Goal: Task Accomplishment & Management: Complete application form

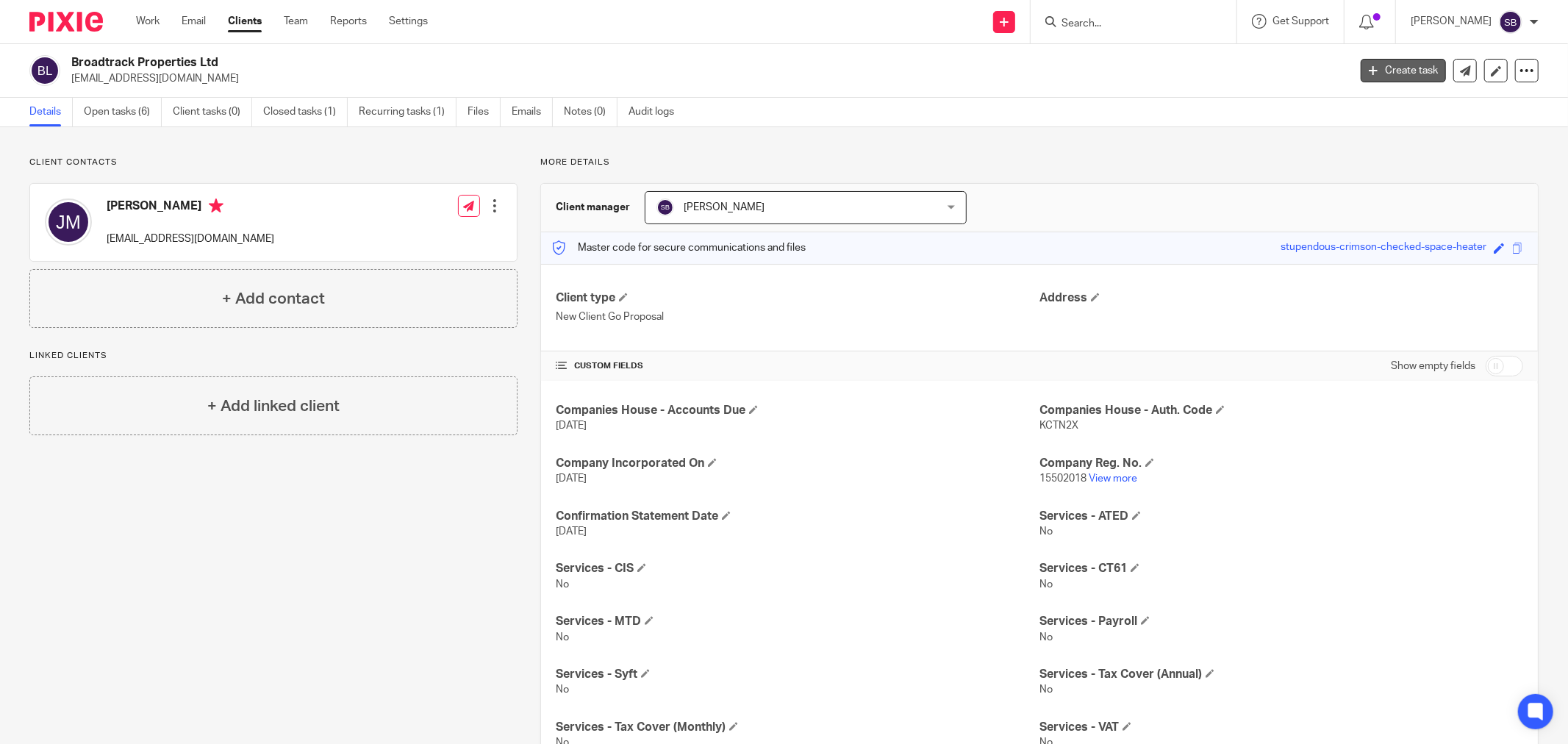
click at [1395, 72] on link "Create task" at bounding box center [1403, 71] width 85 height 24
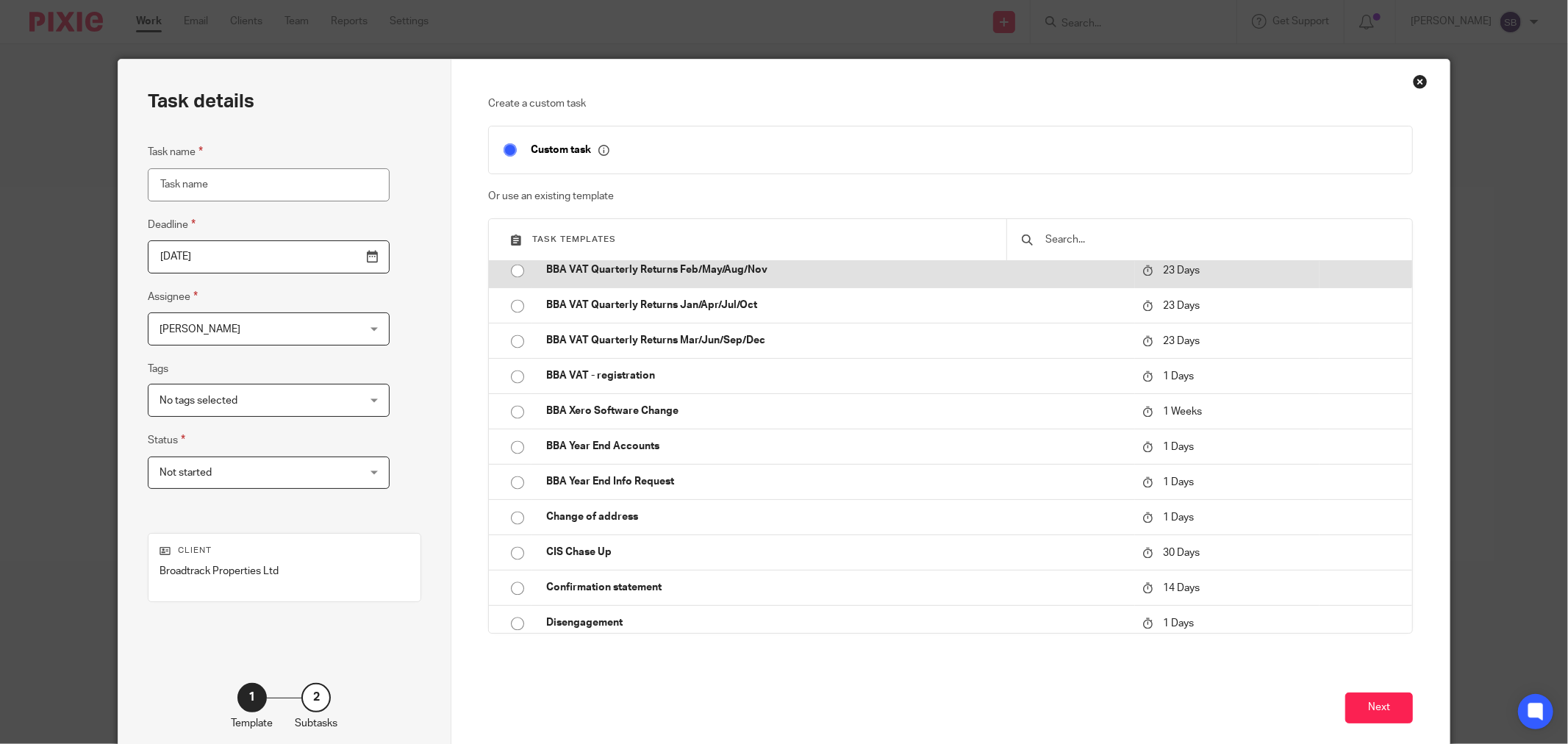
scroll to position [2629, 0]
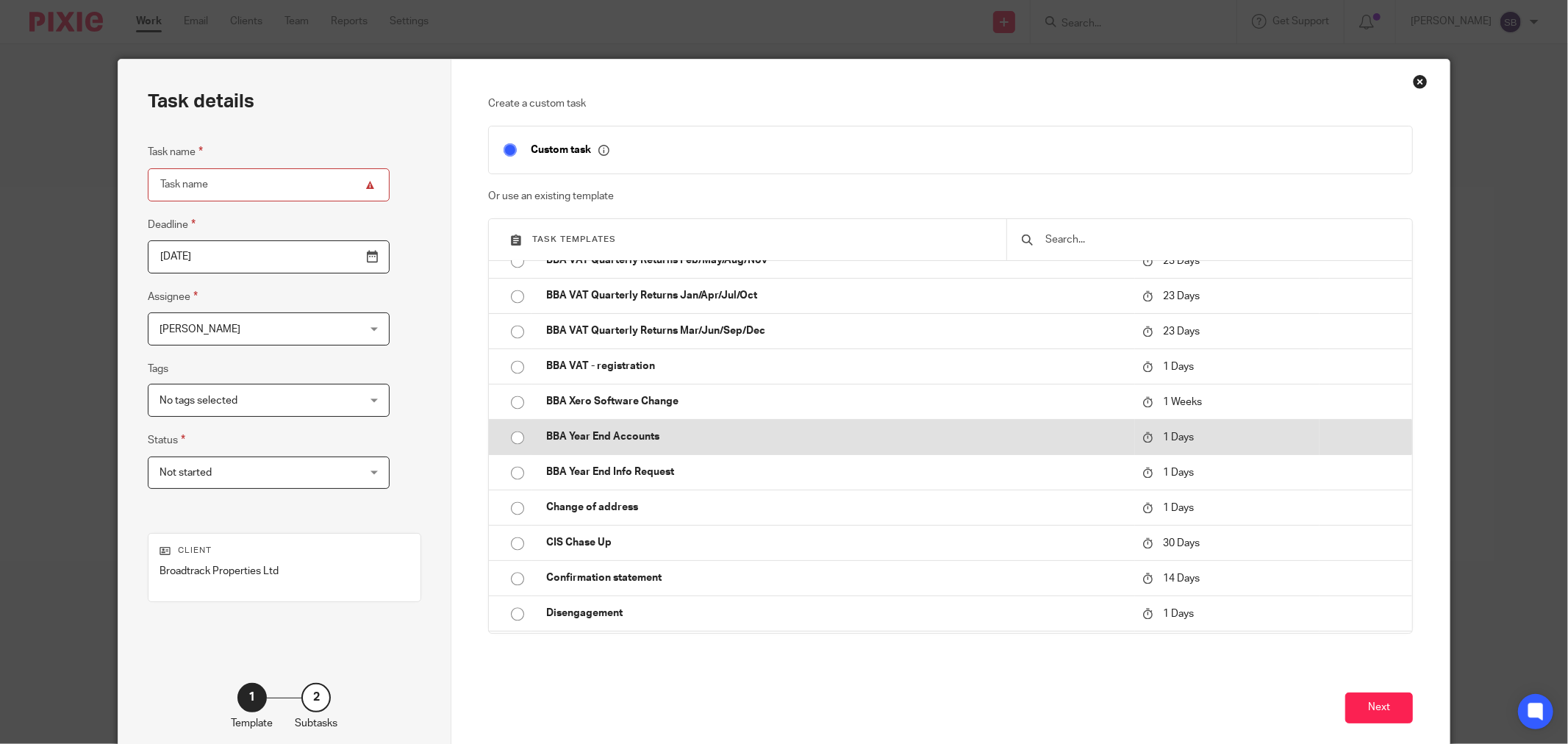
click at [809, 446] on td "BBA Year End Accounts" at bounding box center [833, 436] width 603 height 35
type input "2025-09-21"
type input "BBA Year End Accounts"
checkbox input "false"
radio input "true"
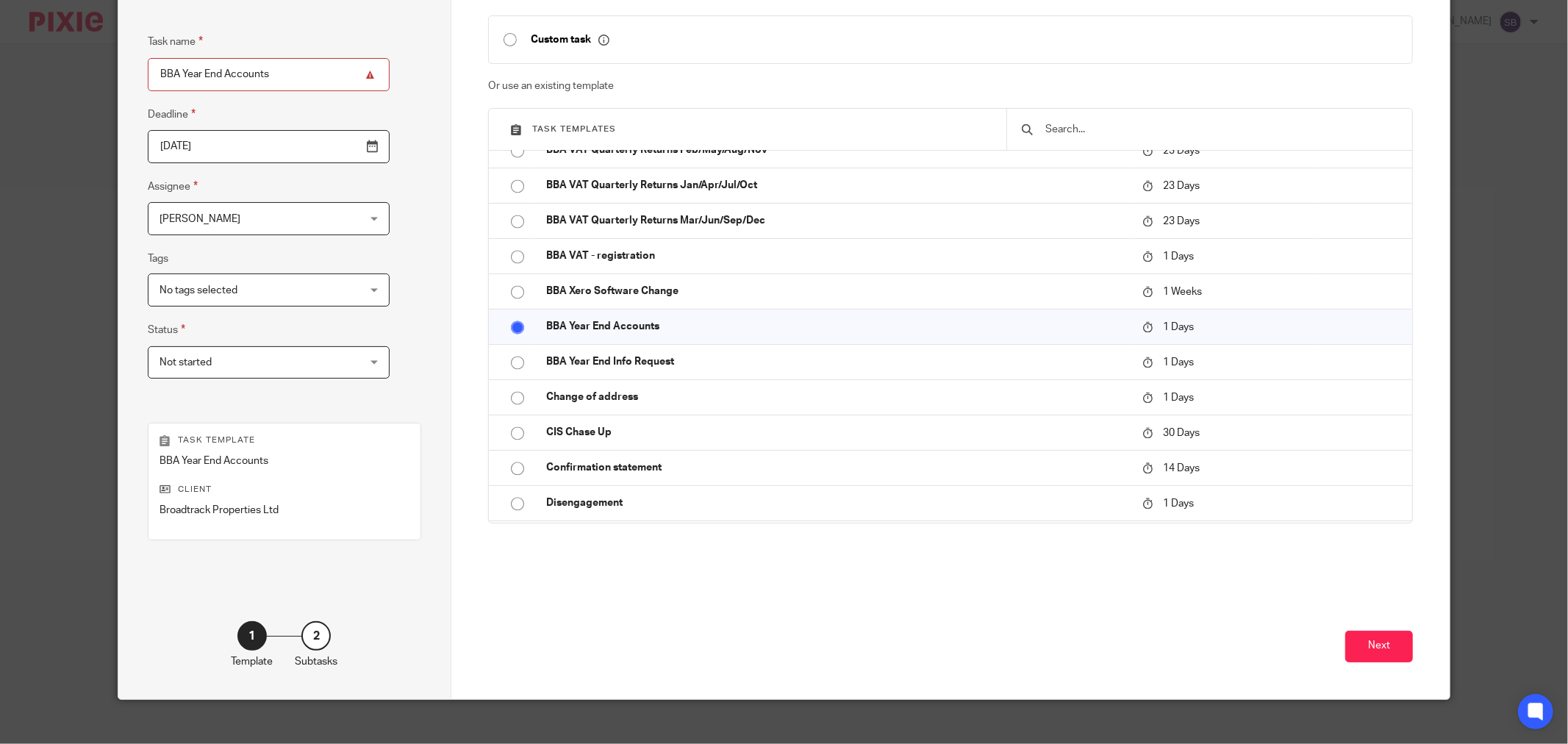
scroll to position [125, 0]
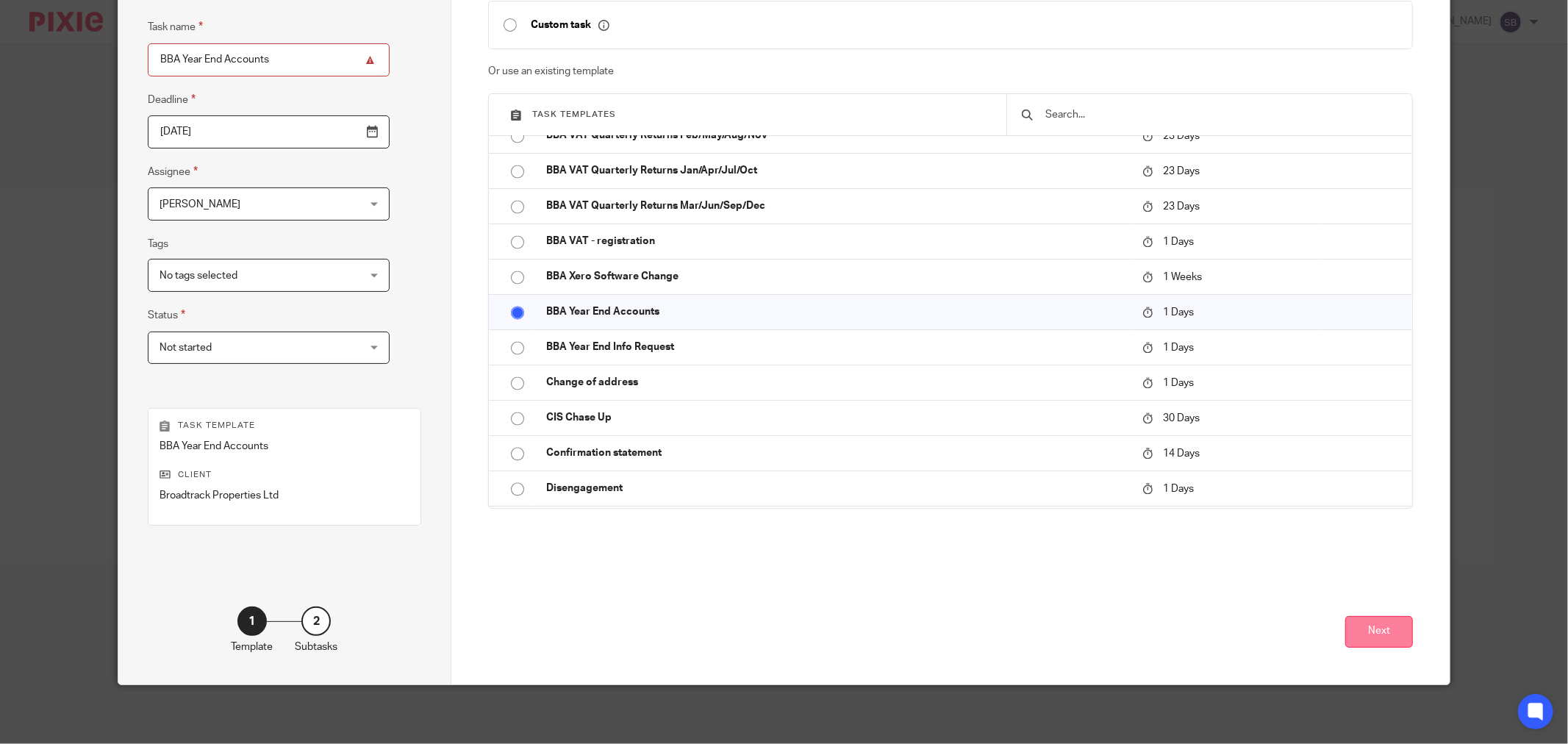
click at [1372, 635] on button "Next" at bounding box center [1379, 631] width 68 height 31
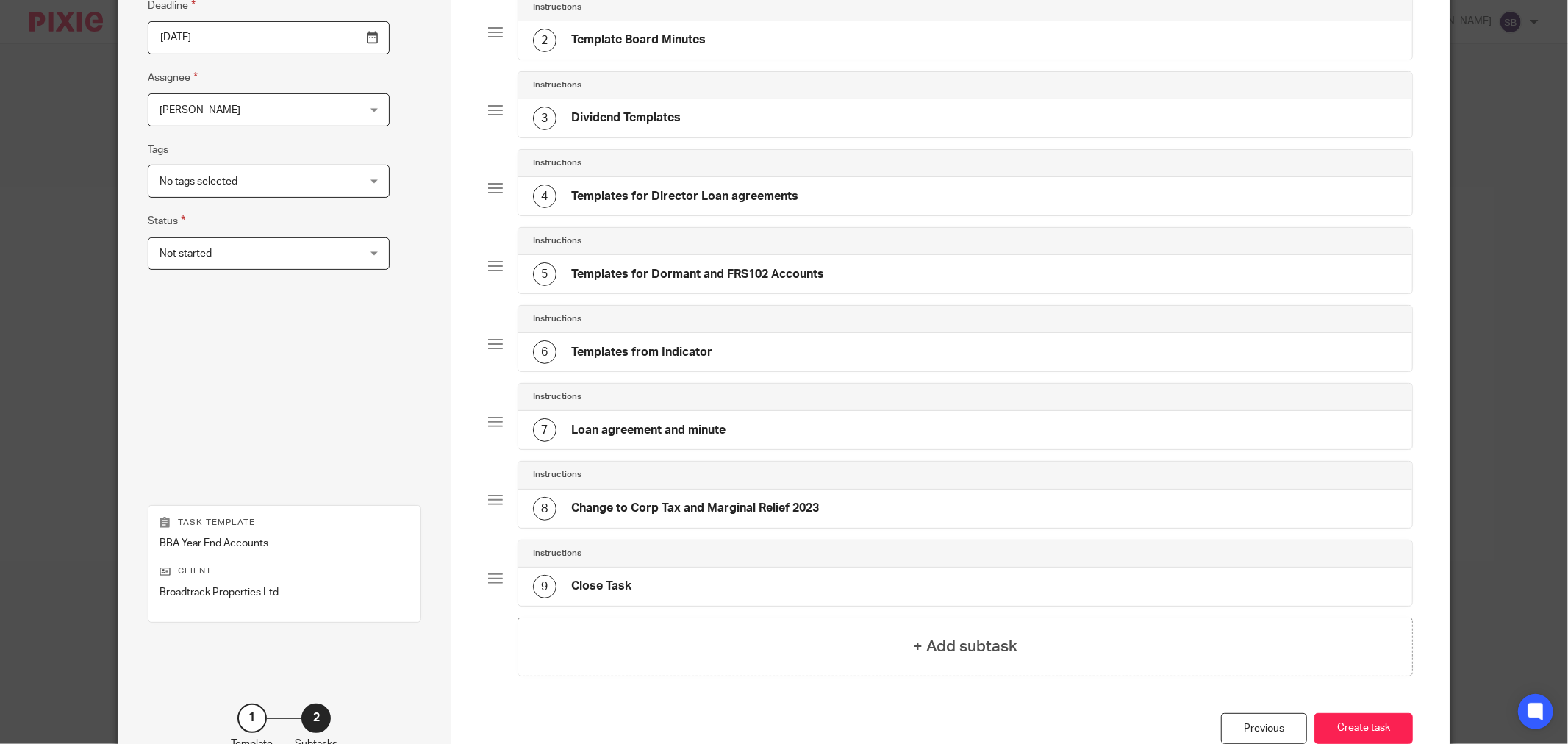
scroll to position [318, 0]
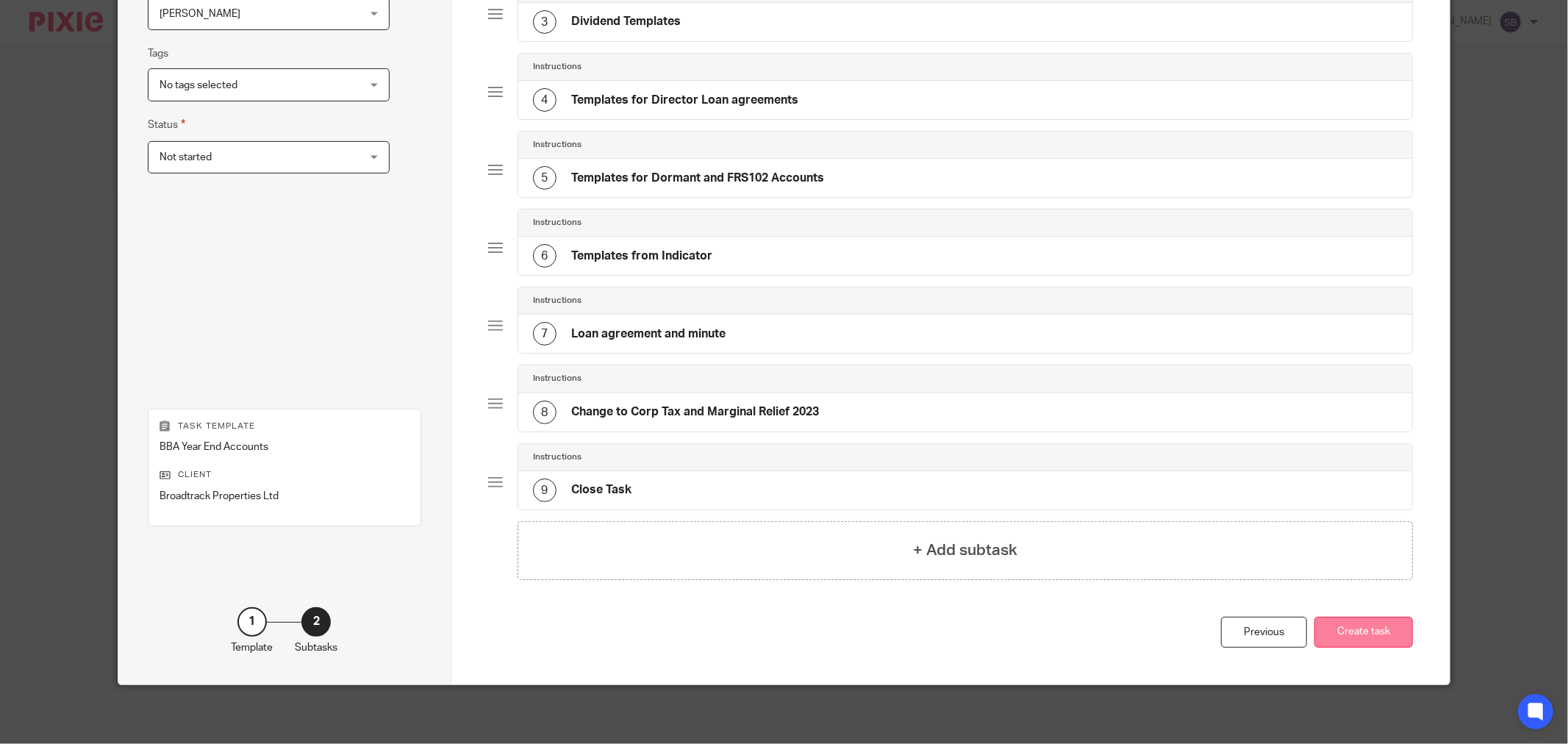
click at [1361, 626] on button "Create task" at bounding box center [1363, 631] width 98 height 31
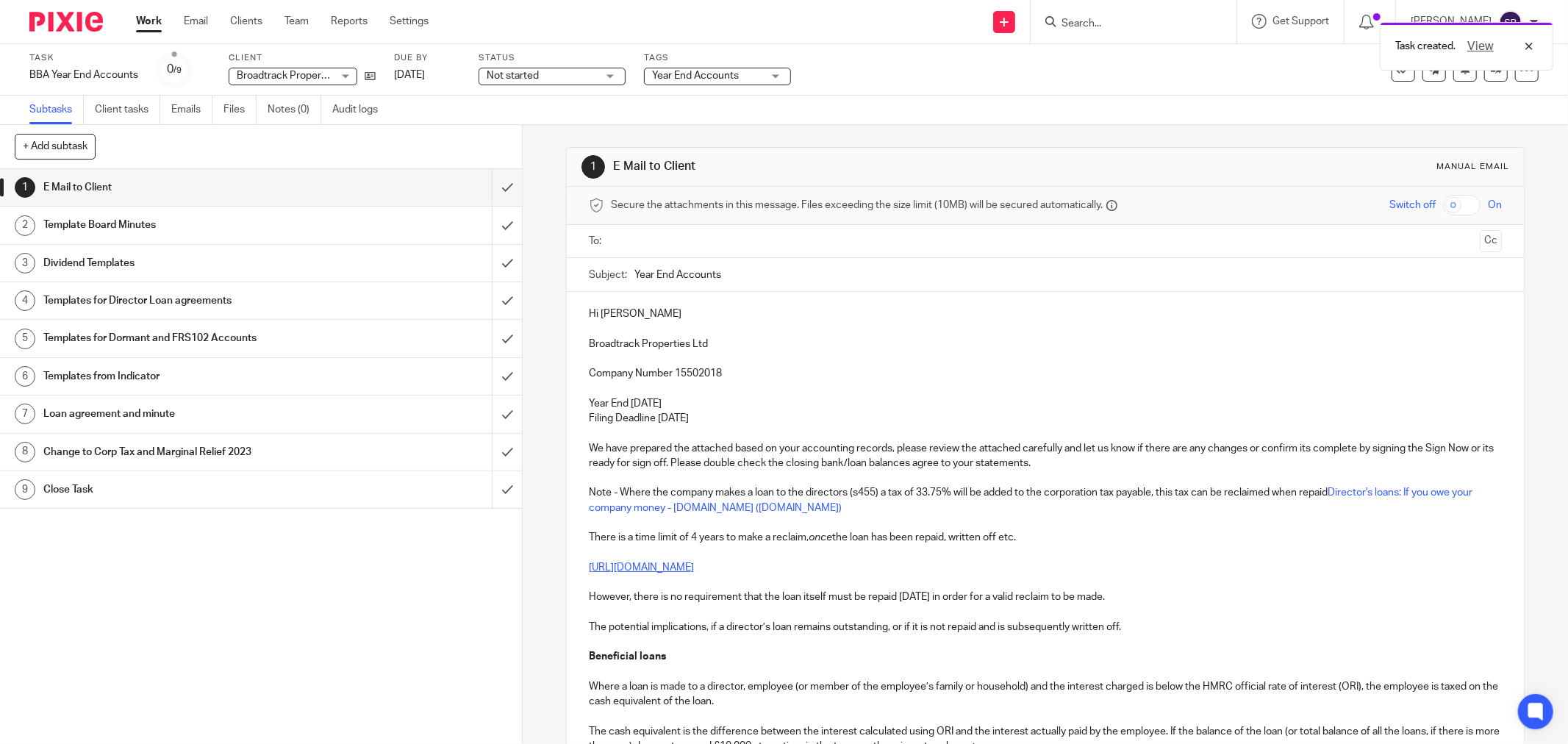
click at [747, 245] on input "text" at bounding box center [1045, 241] width 857 height 17
click at [861, 246] on input "text" at bounding box center [1128, 243] width 692 height 29
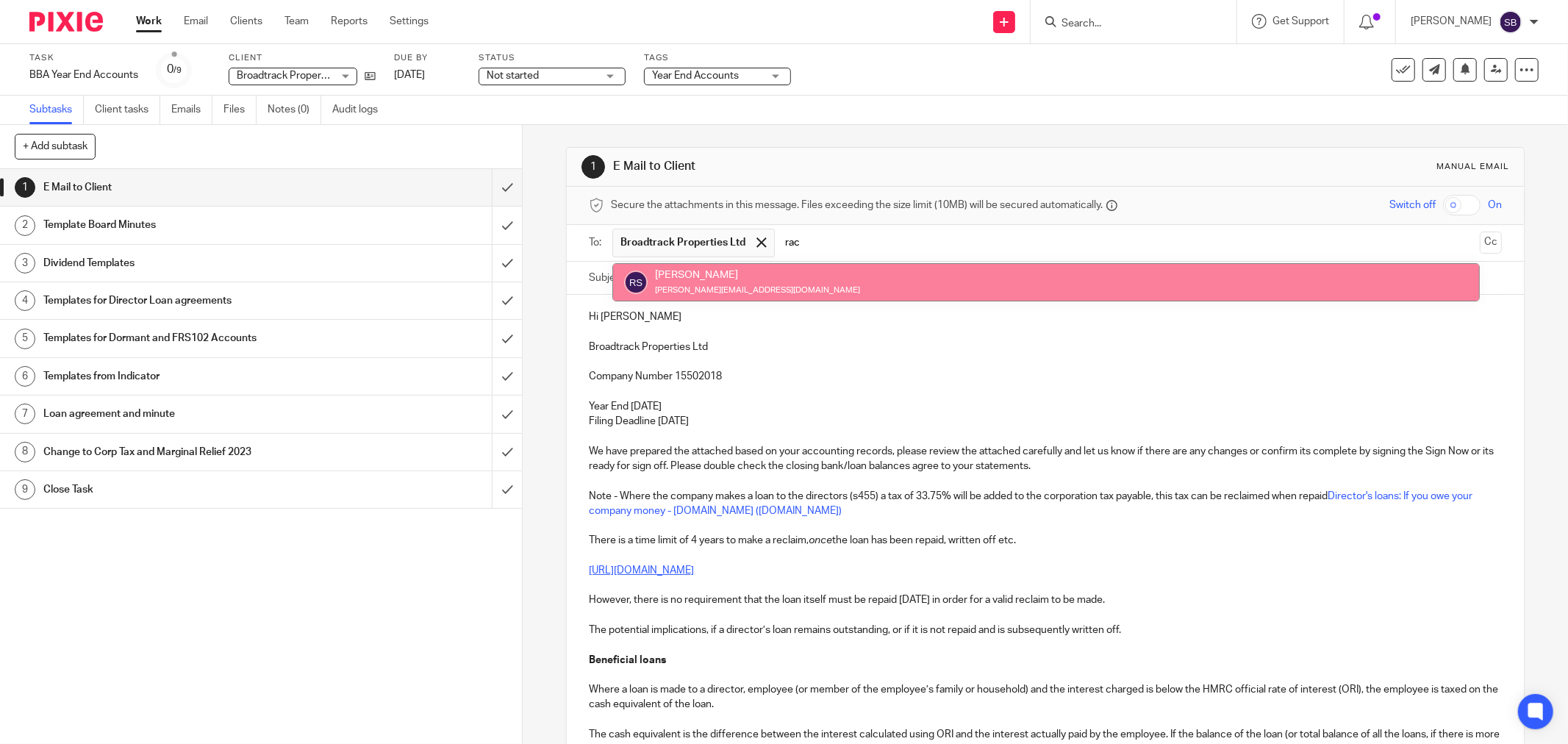
type input "rac"
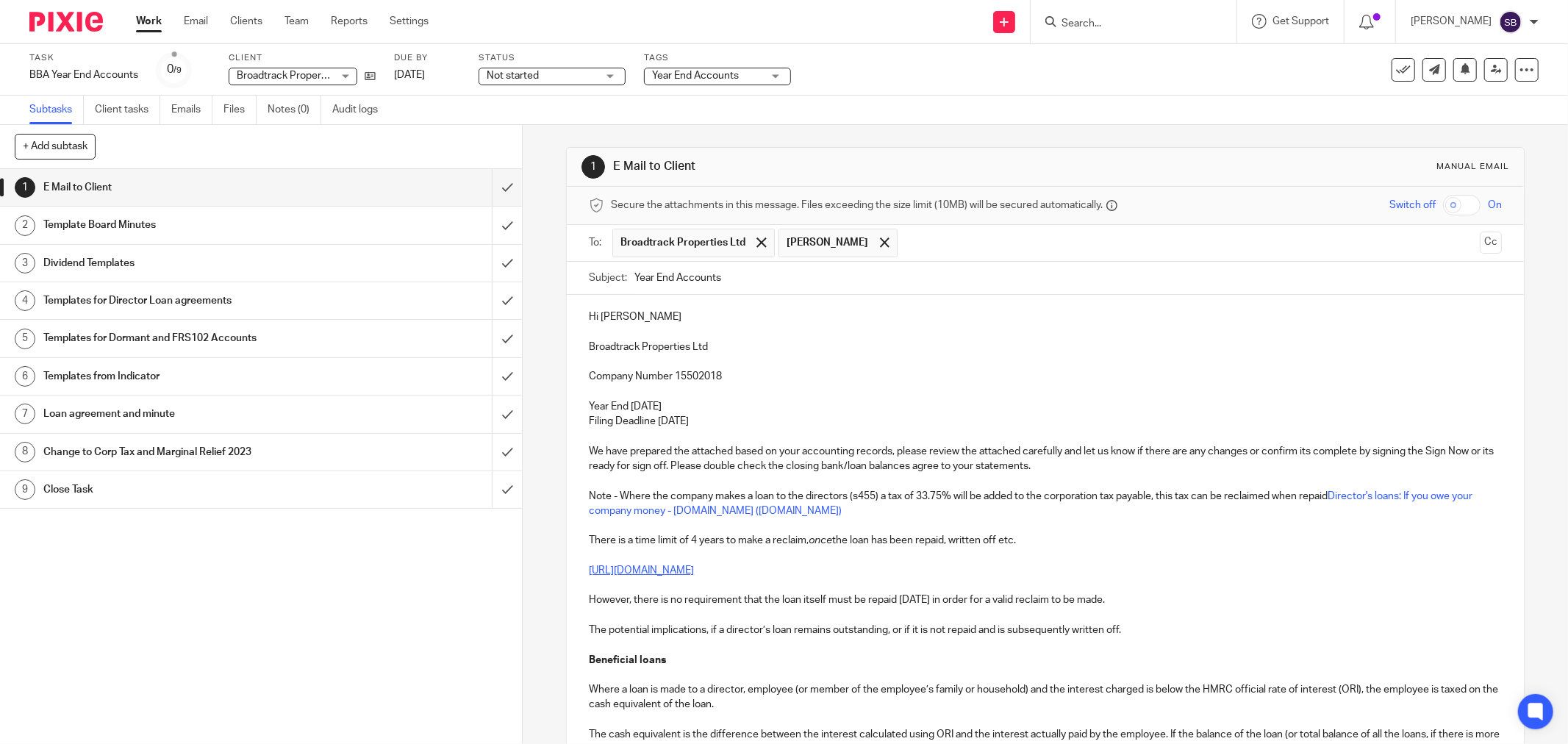
click at [863, 276] on input "Year End Accounts" at bounding box center [1068, 278] width 868 height 33
drag, startPoint x: 584, startPoint y: 347, endPoint x: 708, endPoint y: 345, distance: 124.0
click at [708, 345] on p "Broadtrack Properties Ltd" at bounding box center [1045, 346] width 913 height 14
copy p "Broadtrack Properties Ltd"
click at [822, 278] on input "Year End Accounts 2025 -" at bounding box center [1068, 278] width 868 height 33
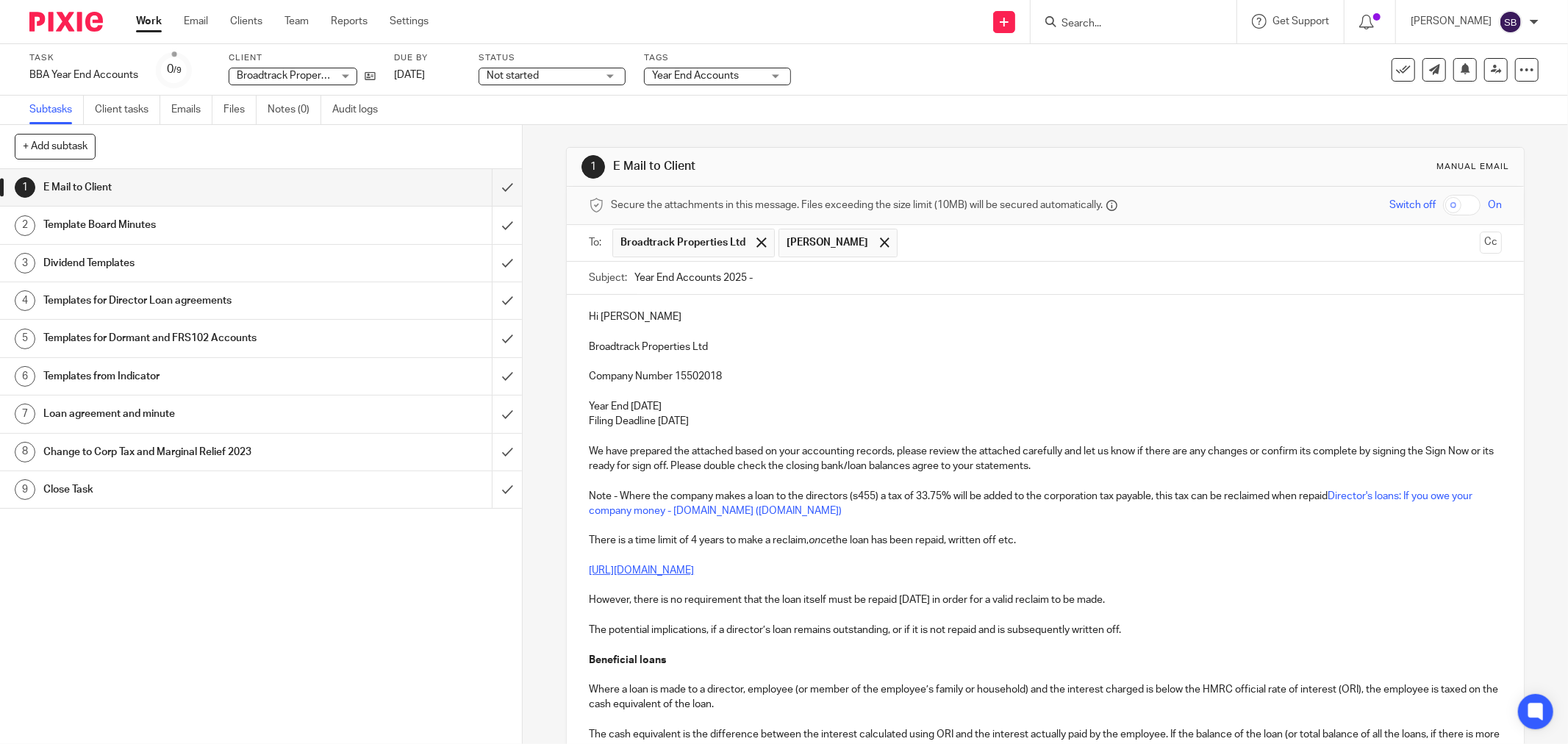
paste input "Broadtrack Properties Ltd"
type input "Year End Accounts 2025 - Broadtrack Properties Ltd"
drag, startPoint x: 584, startPoint y: 345, endPoint x: 712, endPoint y: 354, distance: 128.3
click at [712, 354] on p "Broadtrack Properties Ltd" at bounding box center [1045, 346] width 913 height 14
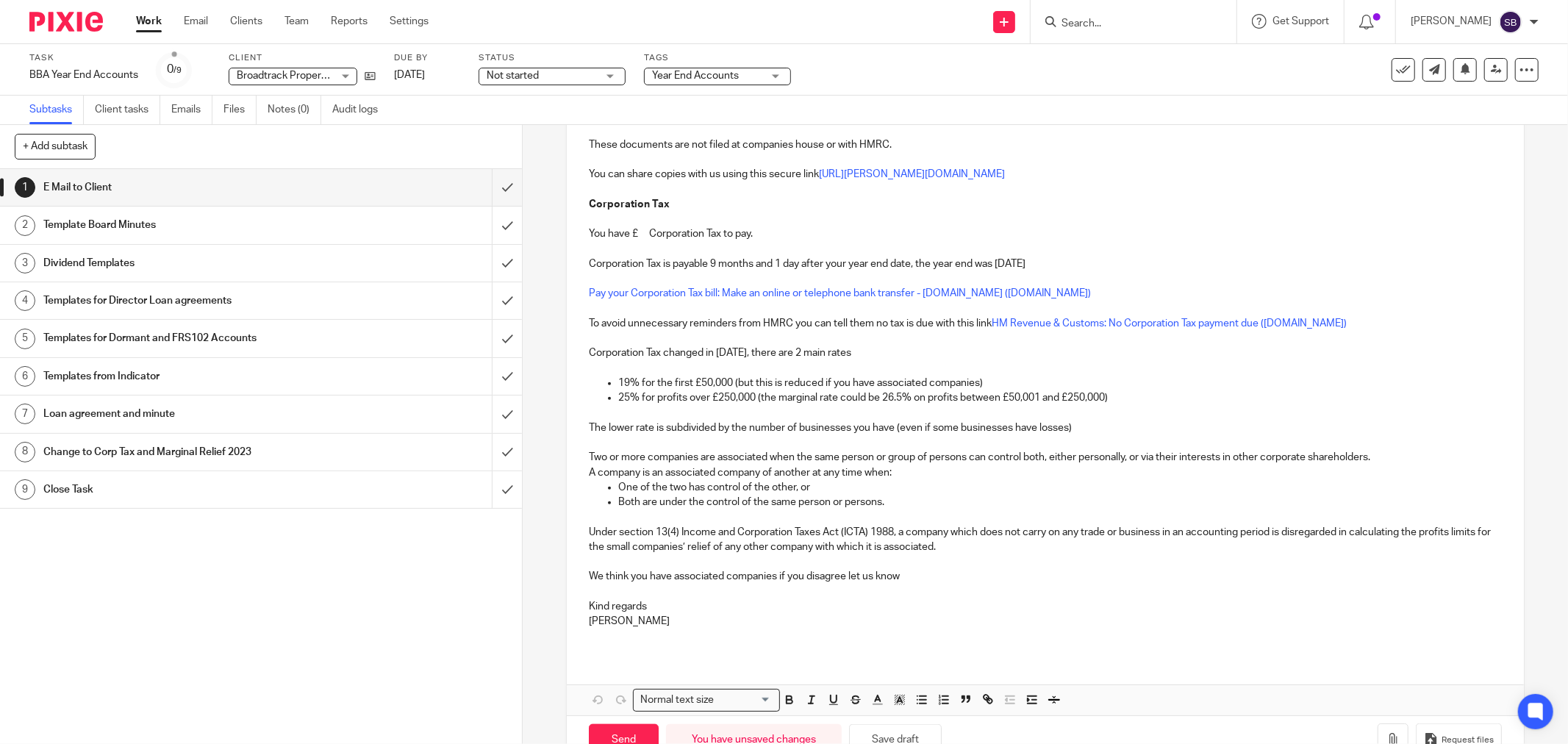
scroll to position [1258, 0]
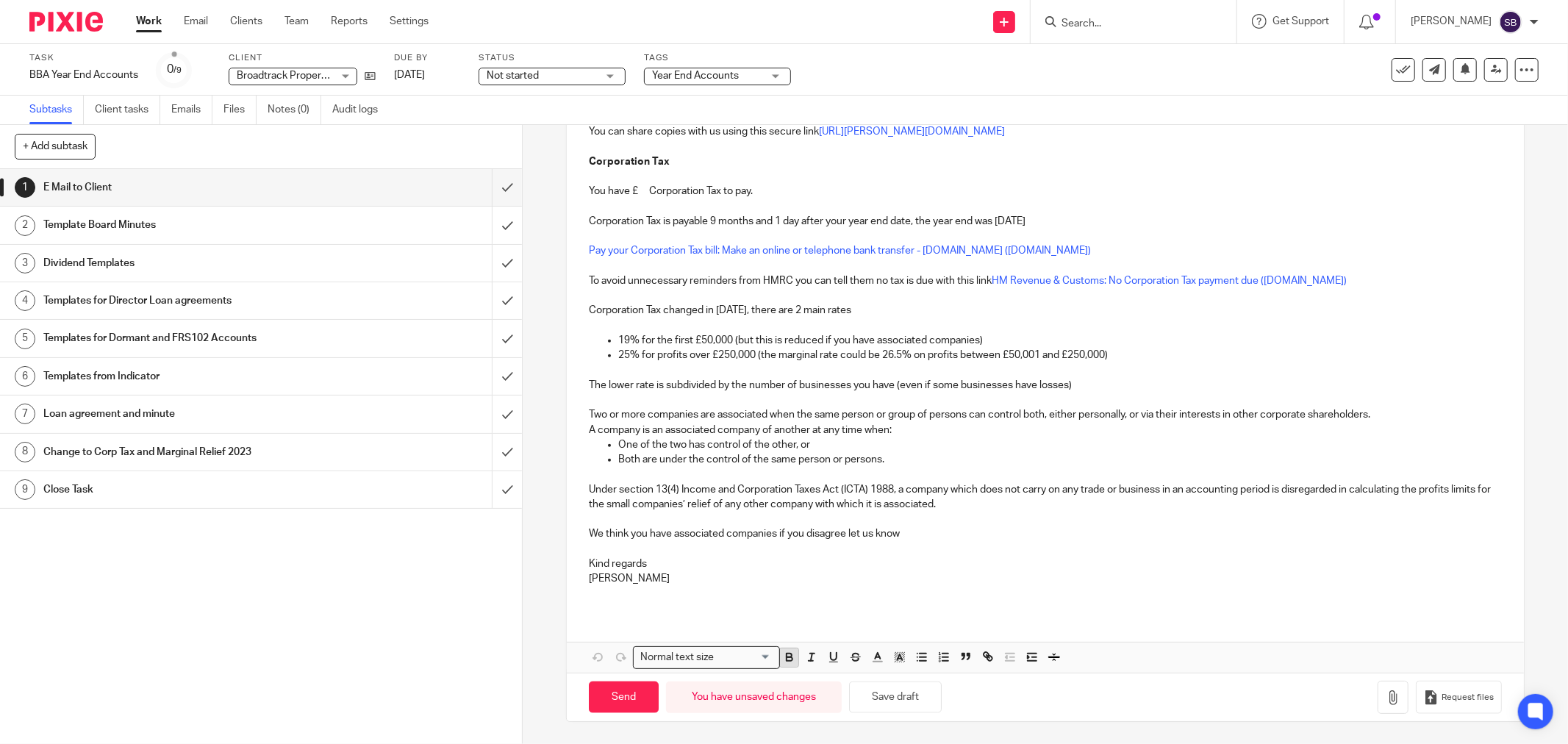
click at [786, 660] on icon "button" at bounding box center [789, 659] width 6 height 4
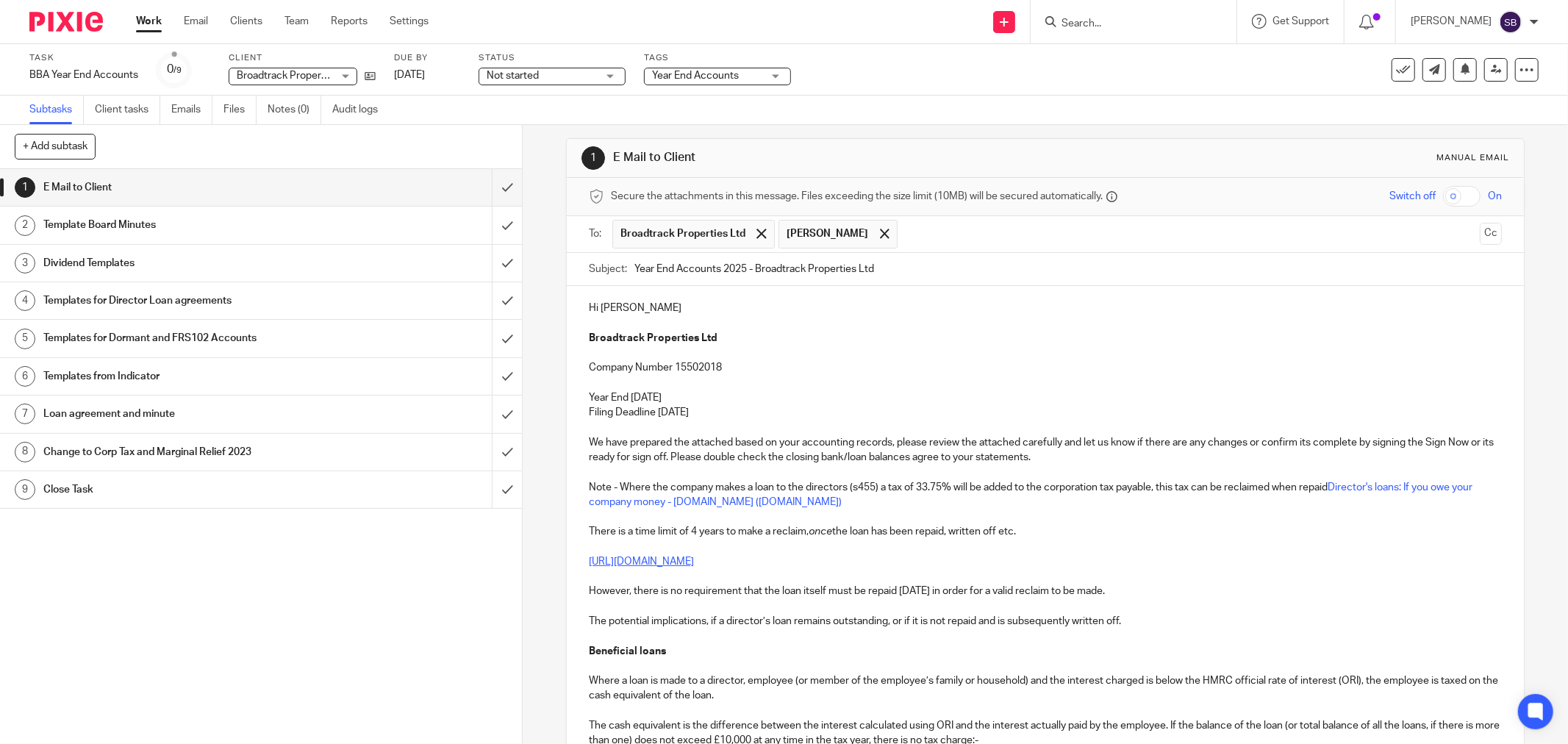
scroll to position [0, 0]
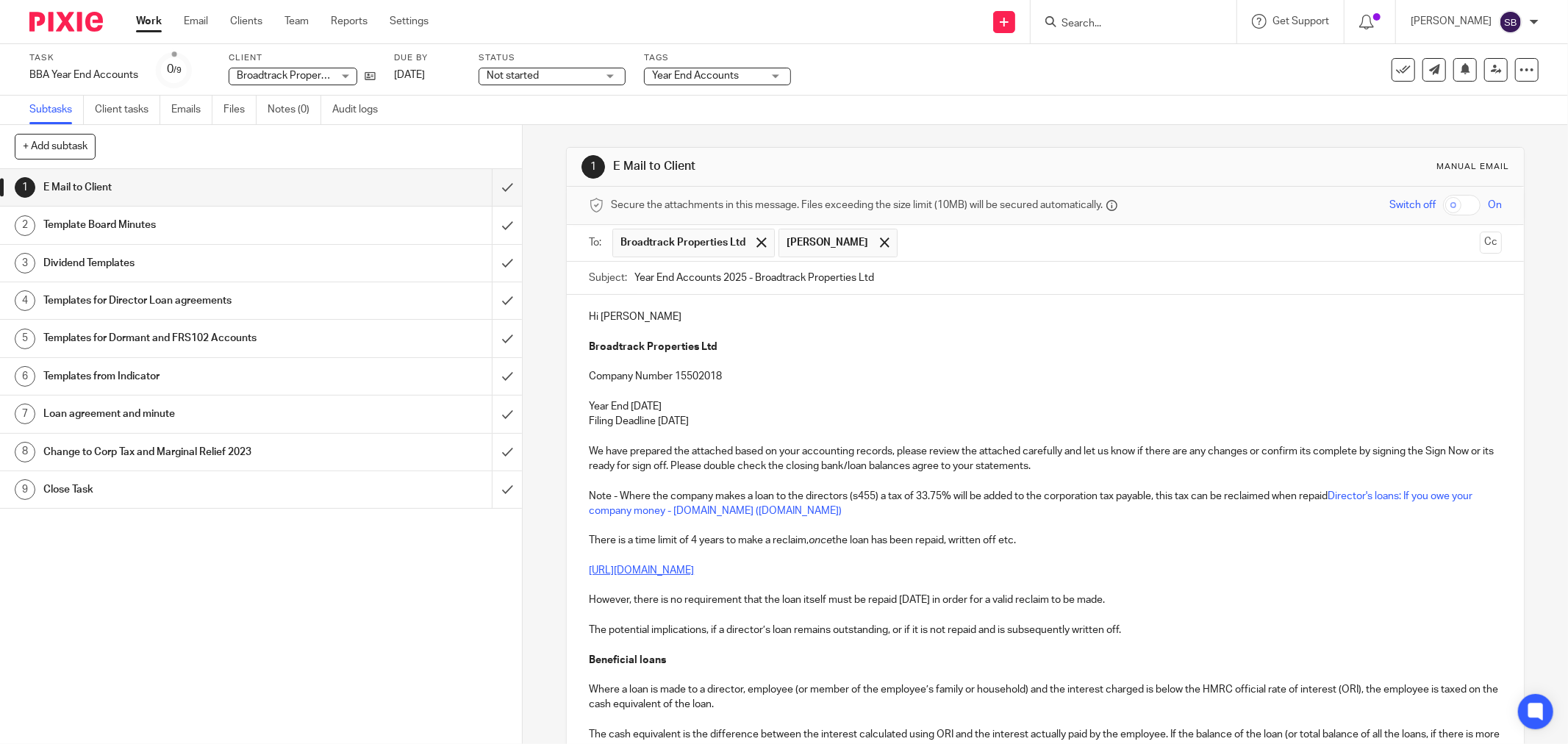
click at [799, 410] on p "Year End 28 Feb 2025" at bounding box center [1045, 405] width 913 height 14
drag, startPoint x: 584, startPoint y: 467, endPoint x: 604, endPoint y: 467, distance: 20.0
click at [604, 467] on p "We have prepared the attached based on your accounting records, please review t…" at bounding box center [1045, 459] width 913 height 31
click at [629, 482] on p at bounding box center [1045, 480] width 913 height 14
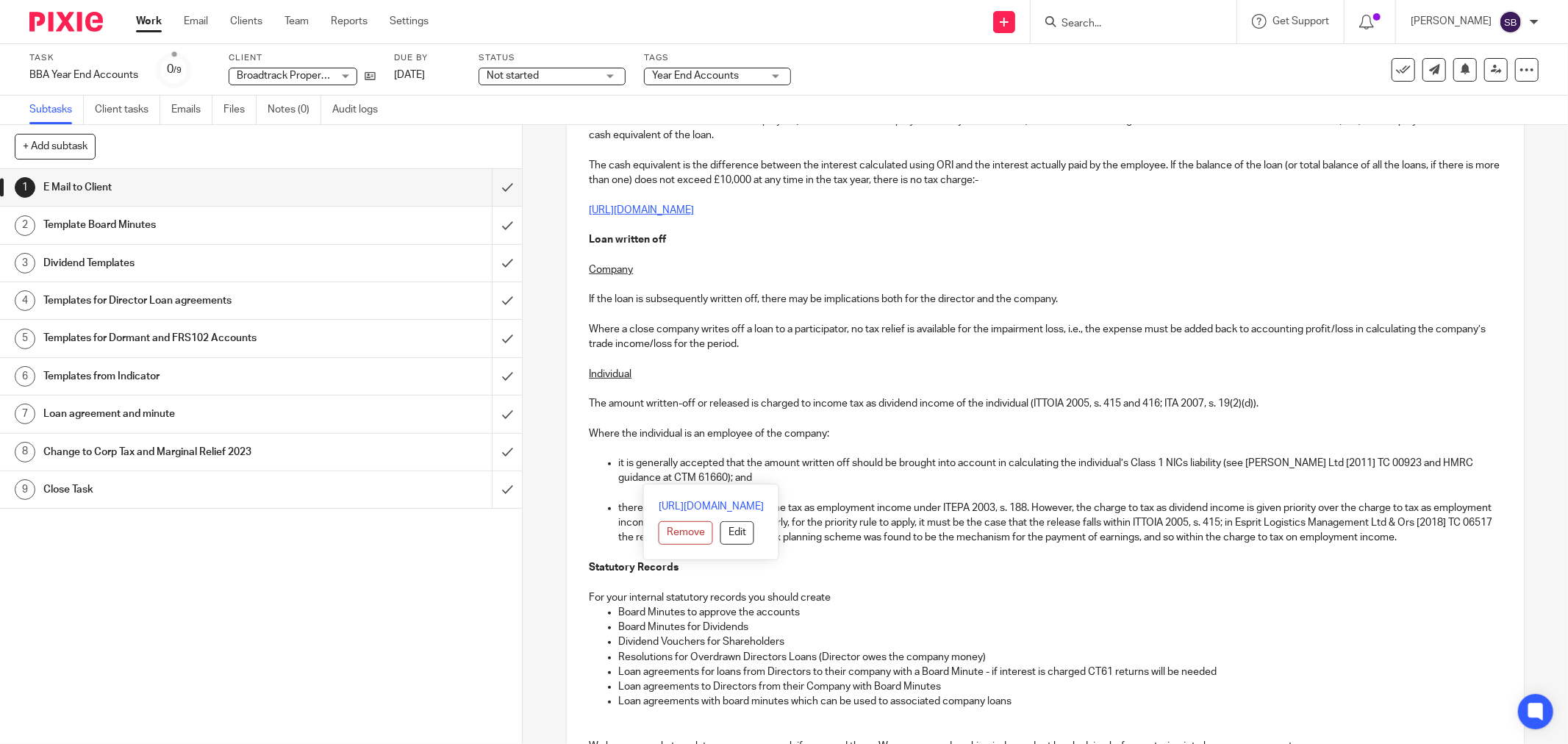
scroll to position [571, 0]
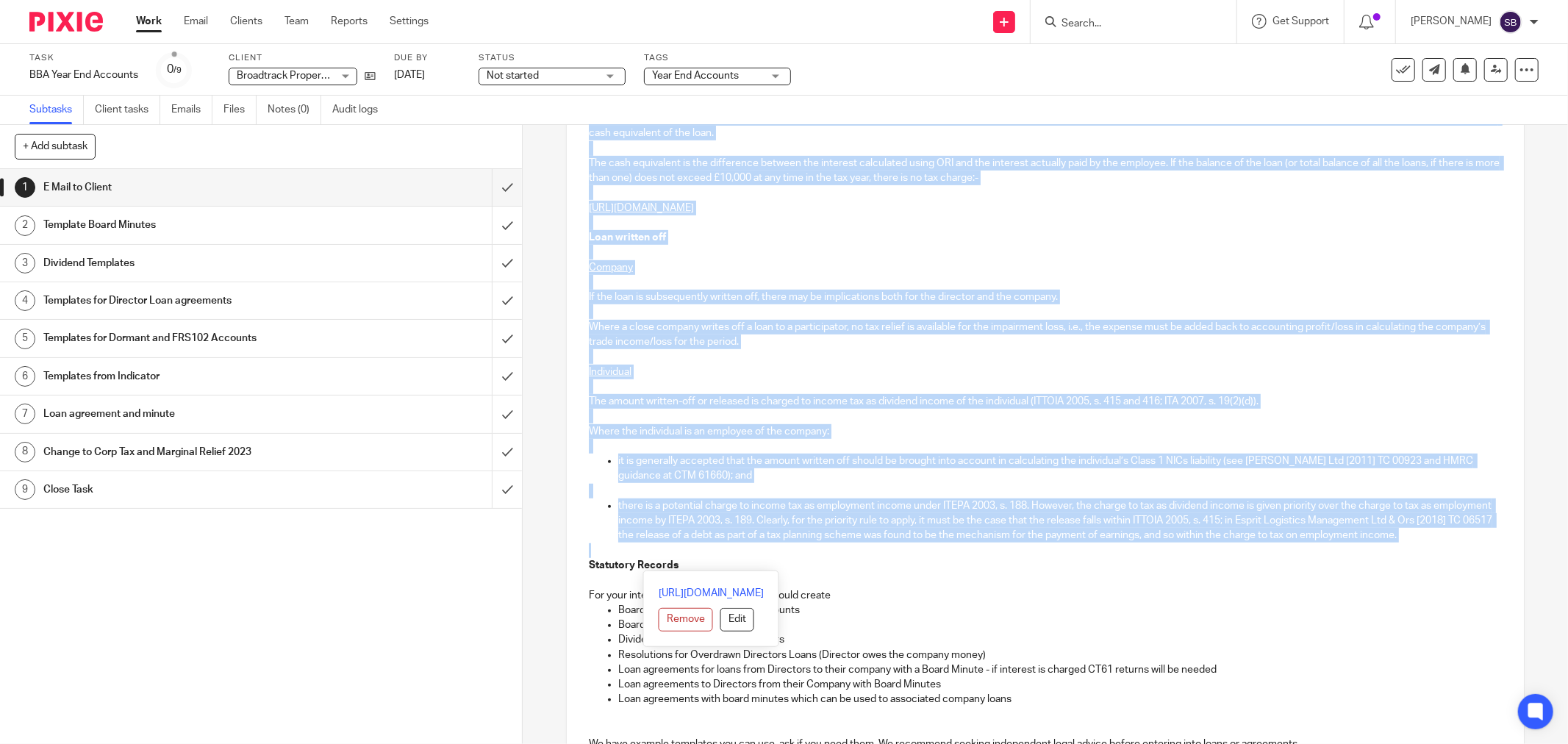
drag, startPoint x: 585, startPoint y: 465, endPoint x: 944, endPoint y: 565, distance: 372.7
click at [944, 565] on div "Hi John Broadtrack Properties Ltd Company Number 15502018 Year End 28 Feb 2025 …" at bounding box center [1045, 503] width 957 height 1560
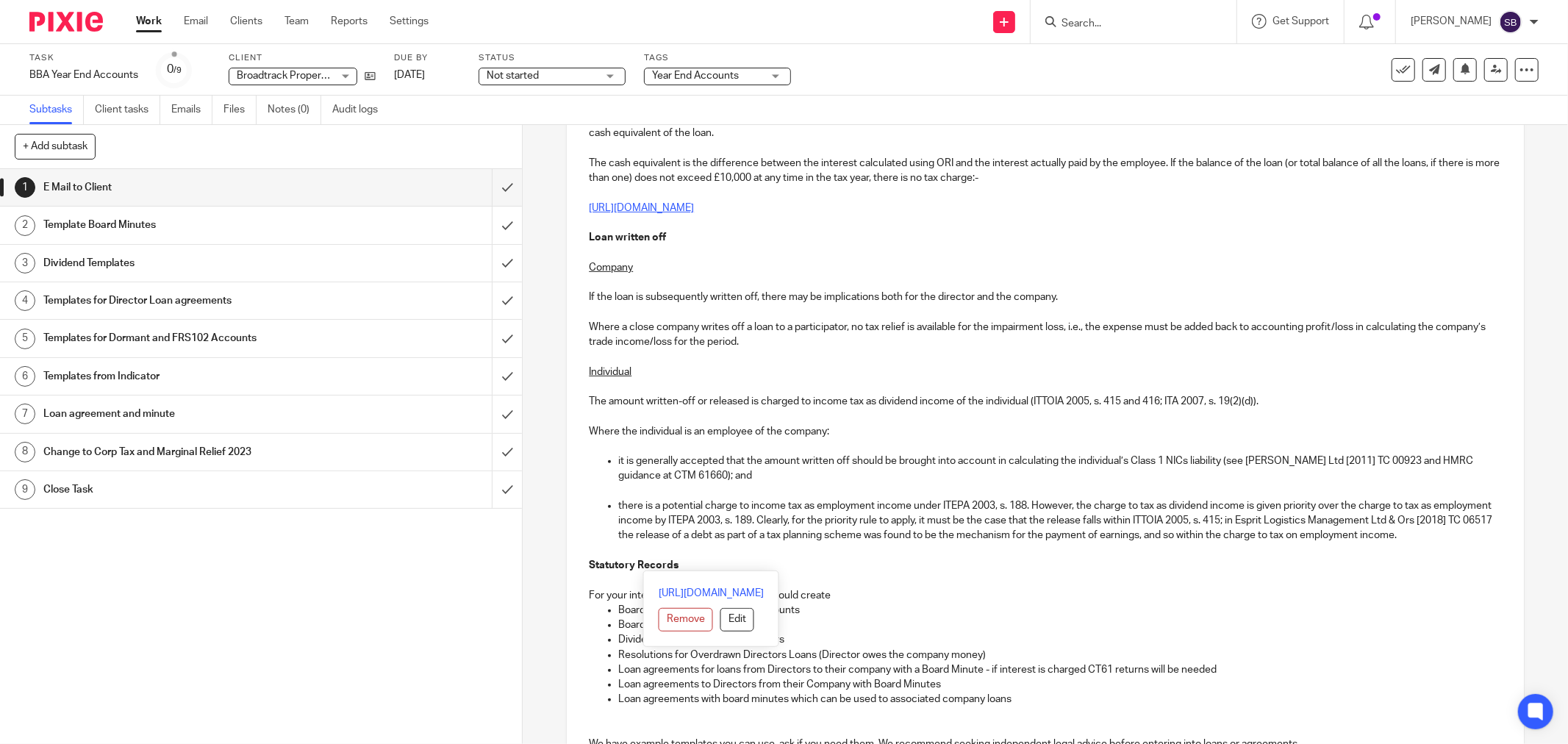
scroll to position [0, 0]
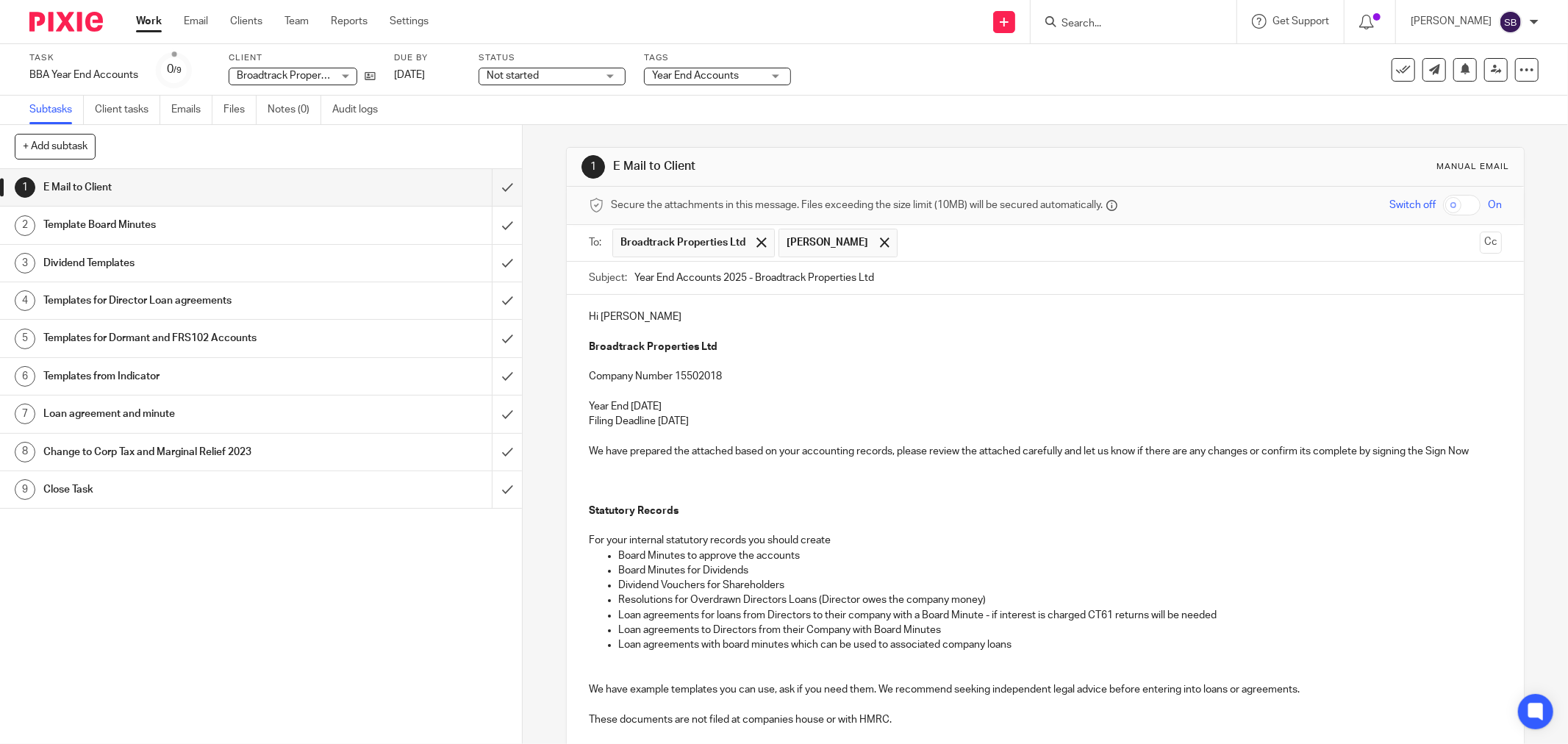
click at [619, 474] on p at bounding box center [1045, 480] width 913 height 14
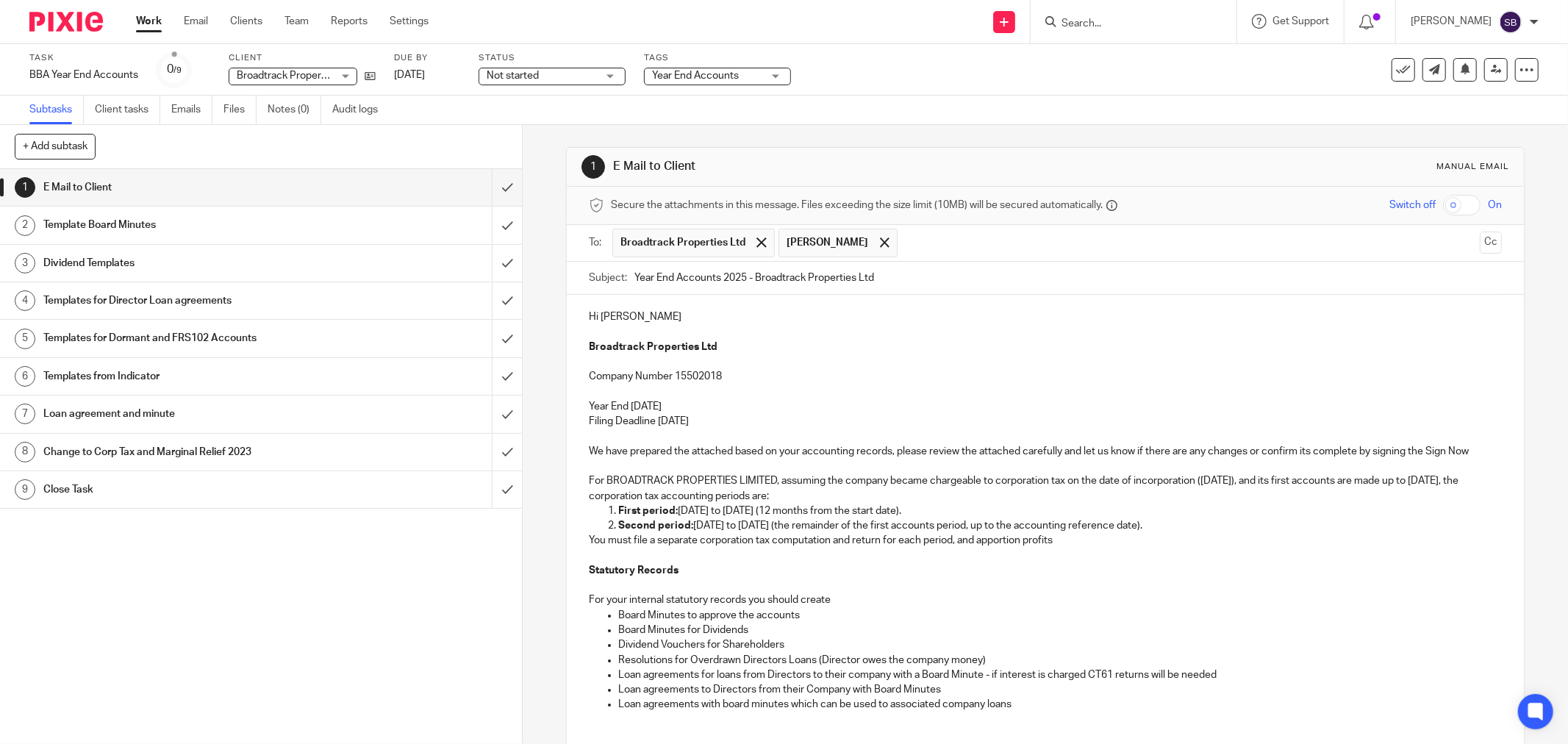
click at [825, 484] on p "For BROADTRACK PROPERTIES LIMITED, assuming the company became chargeable to co…" at bounding box center [1045, 488] width 913 height 31
click at [834, 494] on p "For BROADTRACK PROPERTIES LIMITED, the company became chargeable to corporation…" at bounding box center [1045, 488] width 913 height 31
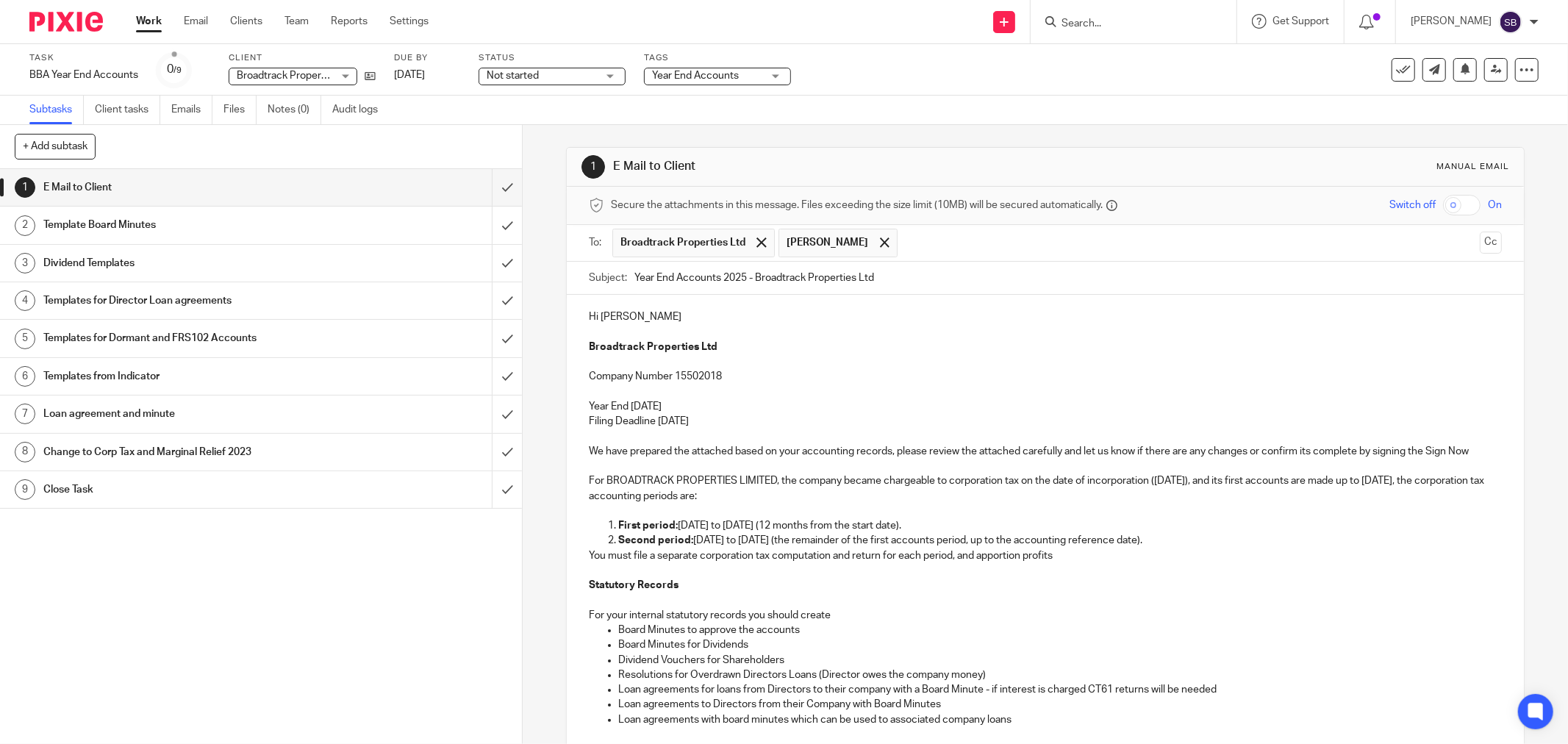
click at [589, 555] on p "You must file a separate corporation tax computation and return for each period…" at bounding box center [1045, 555] width 913 height 14
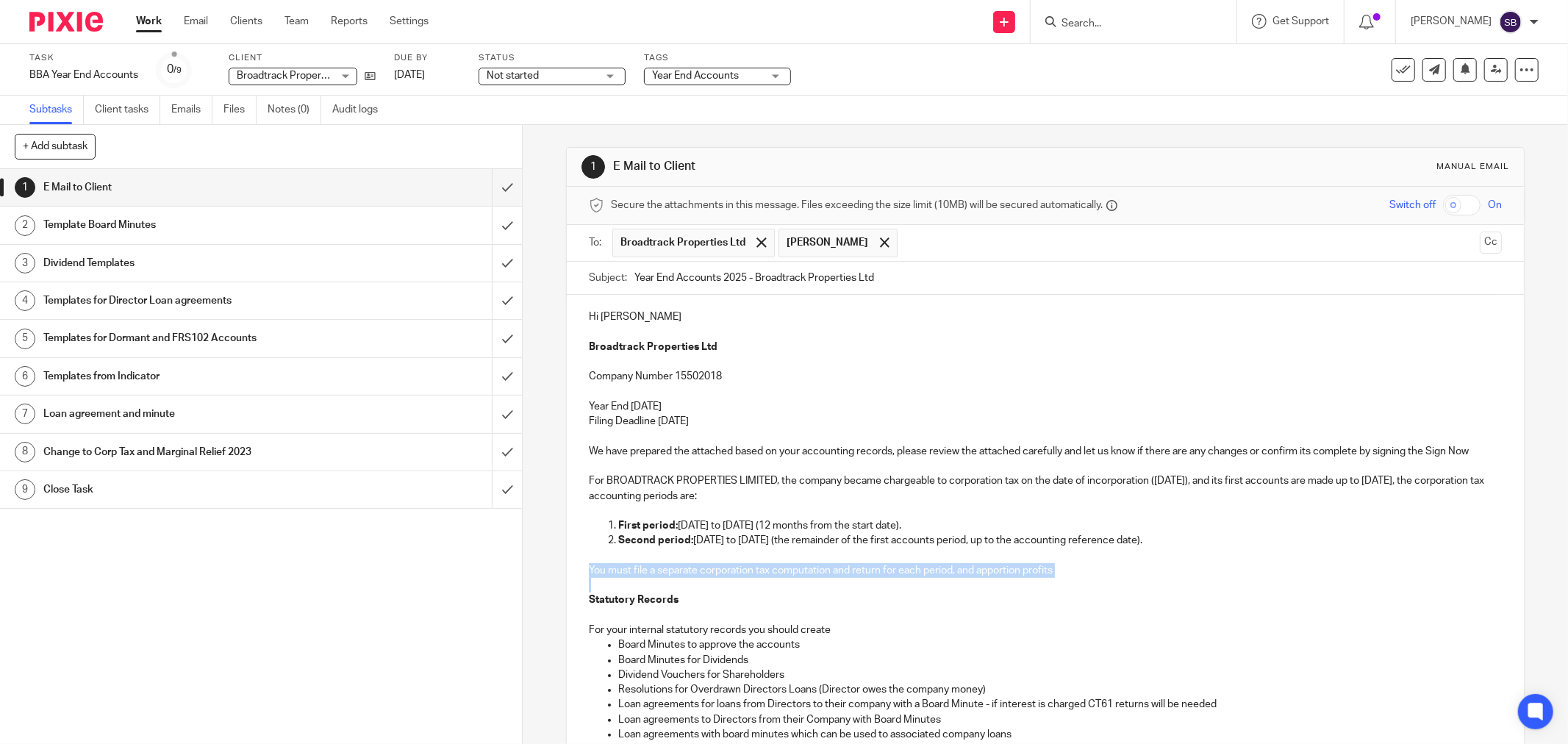
drag, startPoint x: 585, startPoint y: 568, endPoint x: 1068, endPoint y: 581, distance: 483.2
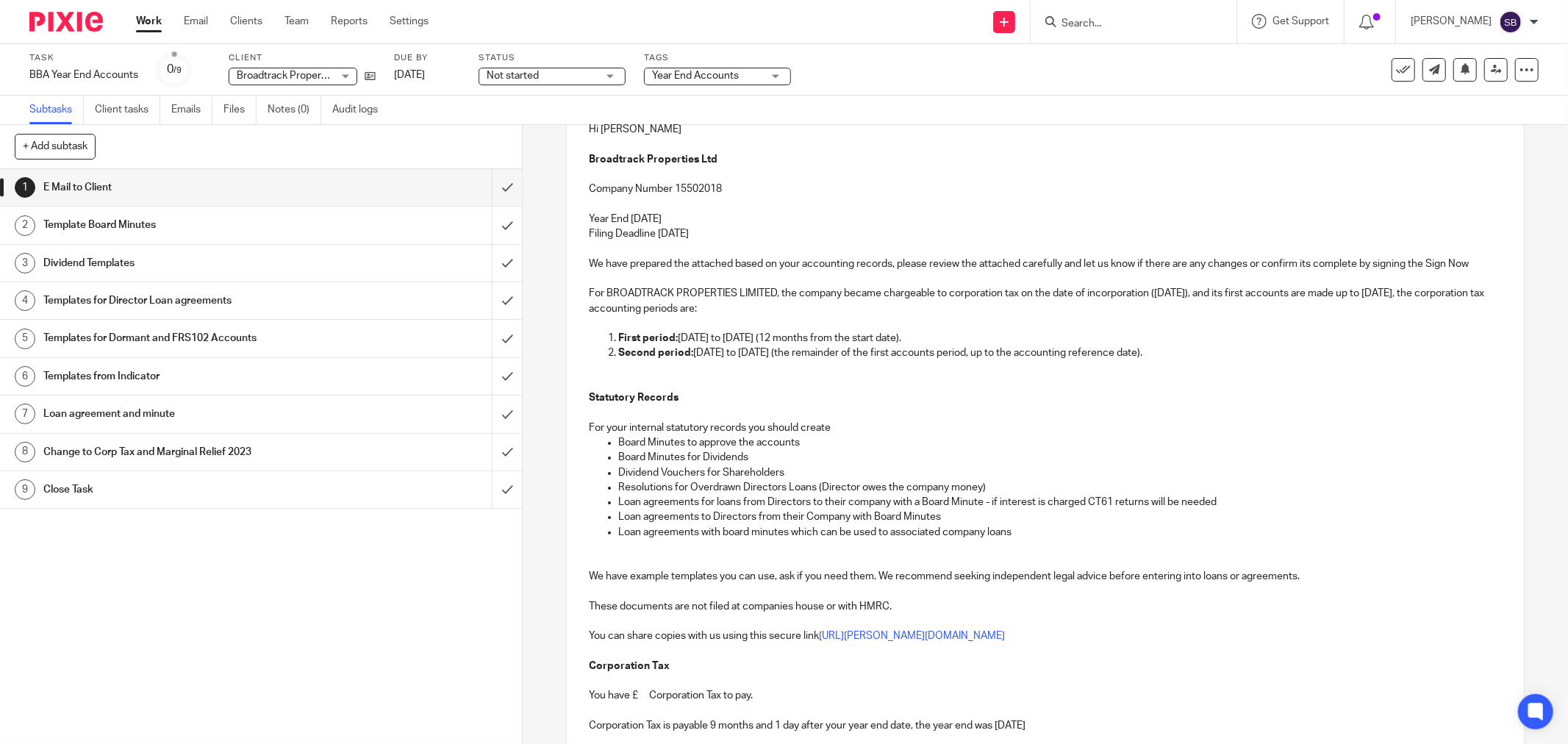
scroll to position [245, 0]
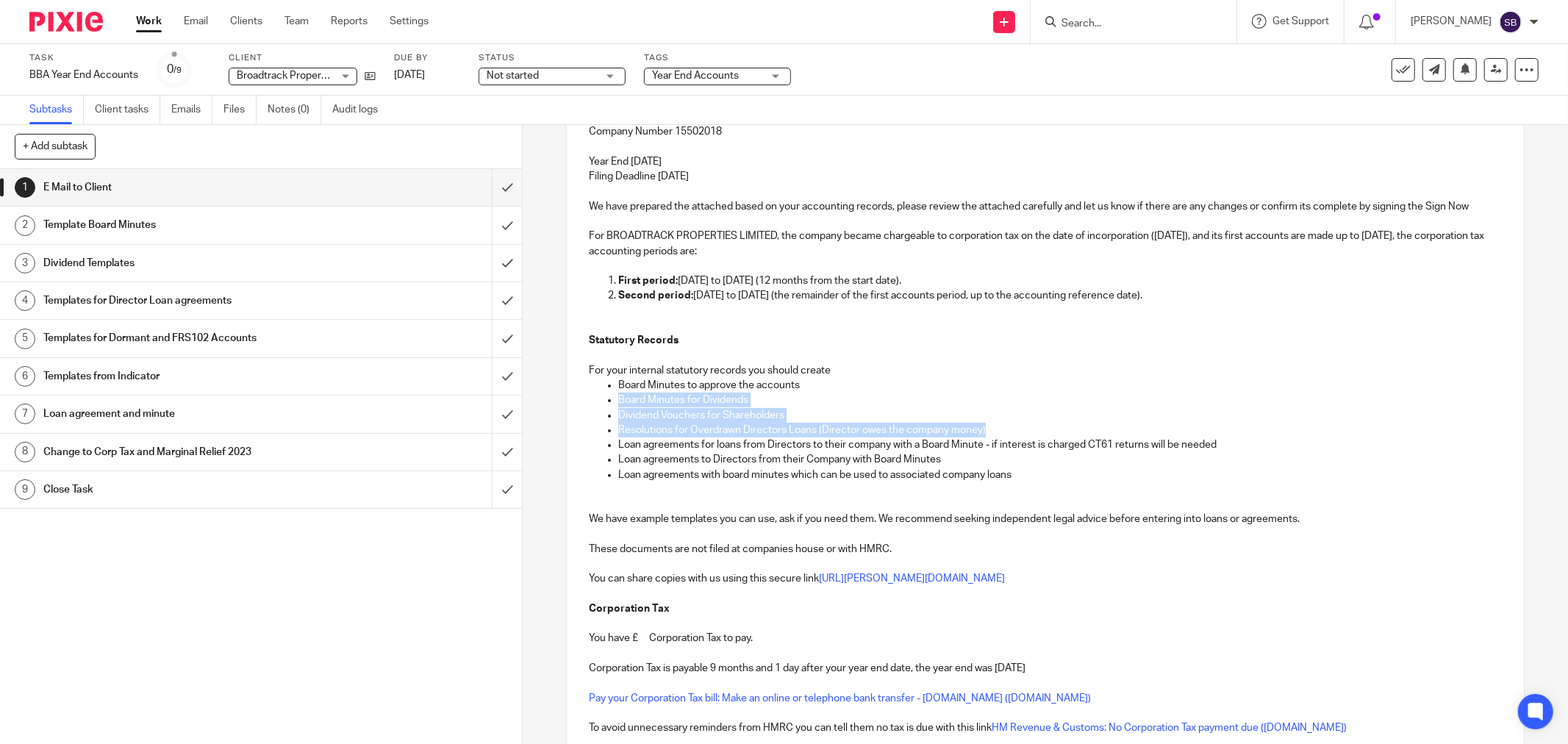
drag, startPoint x: 613, startPoint y: 401, endPoint x: 1059, endPoint y: 422, distance: 446.5
click at [1059, 422] on ul "Board Minutes to approve the accounts Board Minutes for Dividends Dividend Vouc…" at bounding box center [1045, 429] width 913 height 104
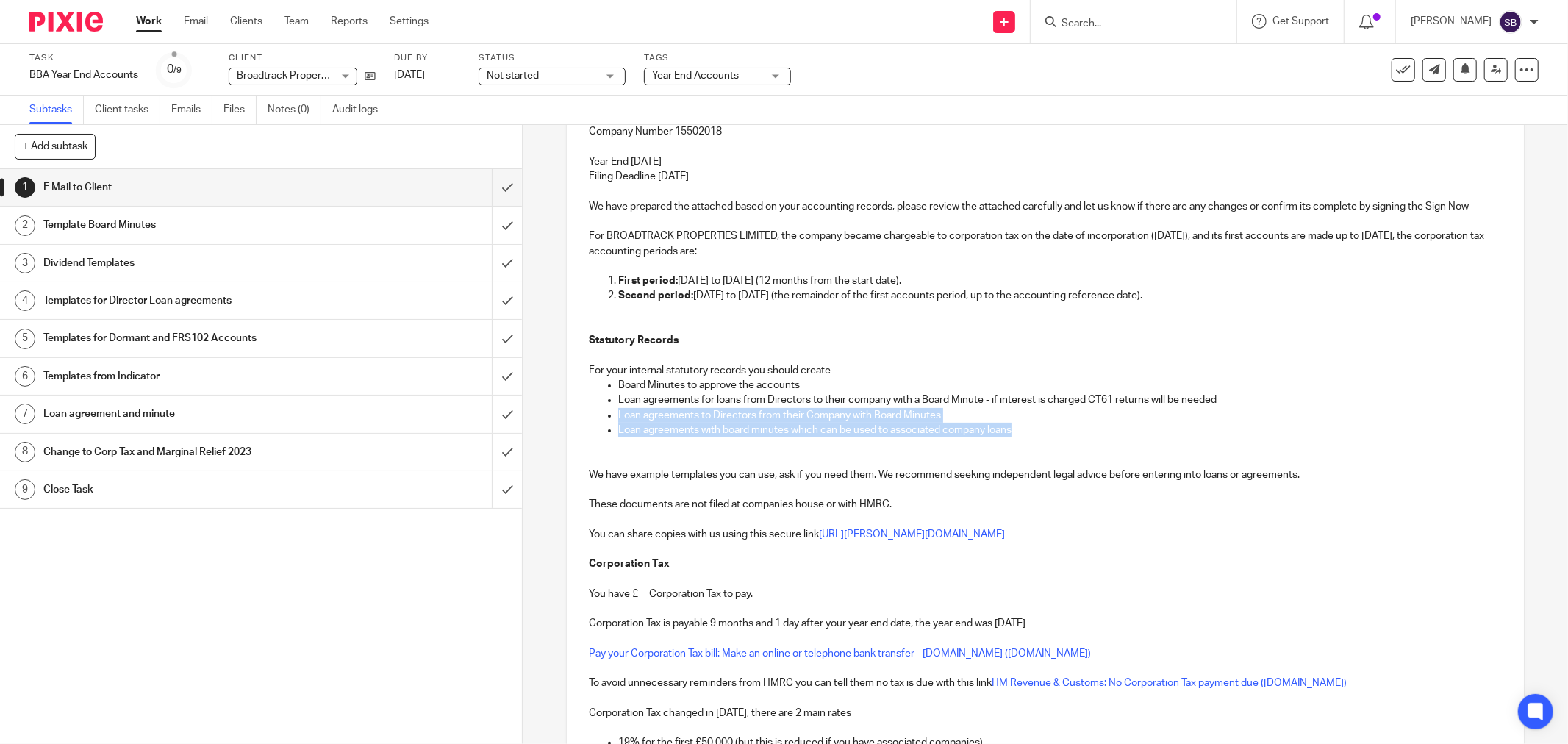
drag, startPoint x: 614, startPoint y: 414, endPoint x: 1039, endPoint y: 432, distance: 425.4
click at [1039, 432] on ul "Board Minutes to approve the accounts Loan agreements for loans from Directors …" at bounding box center [1045, 407] width 913 height 59
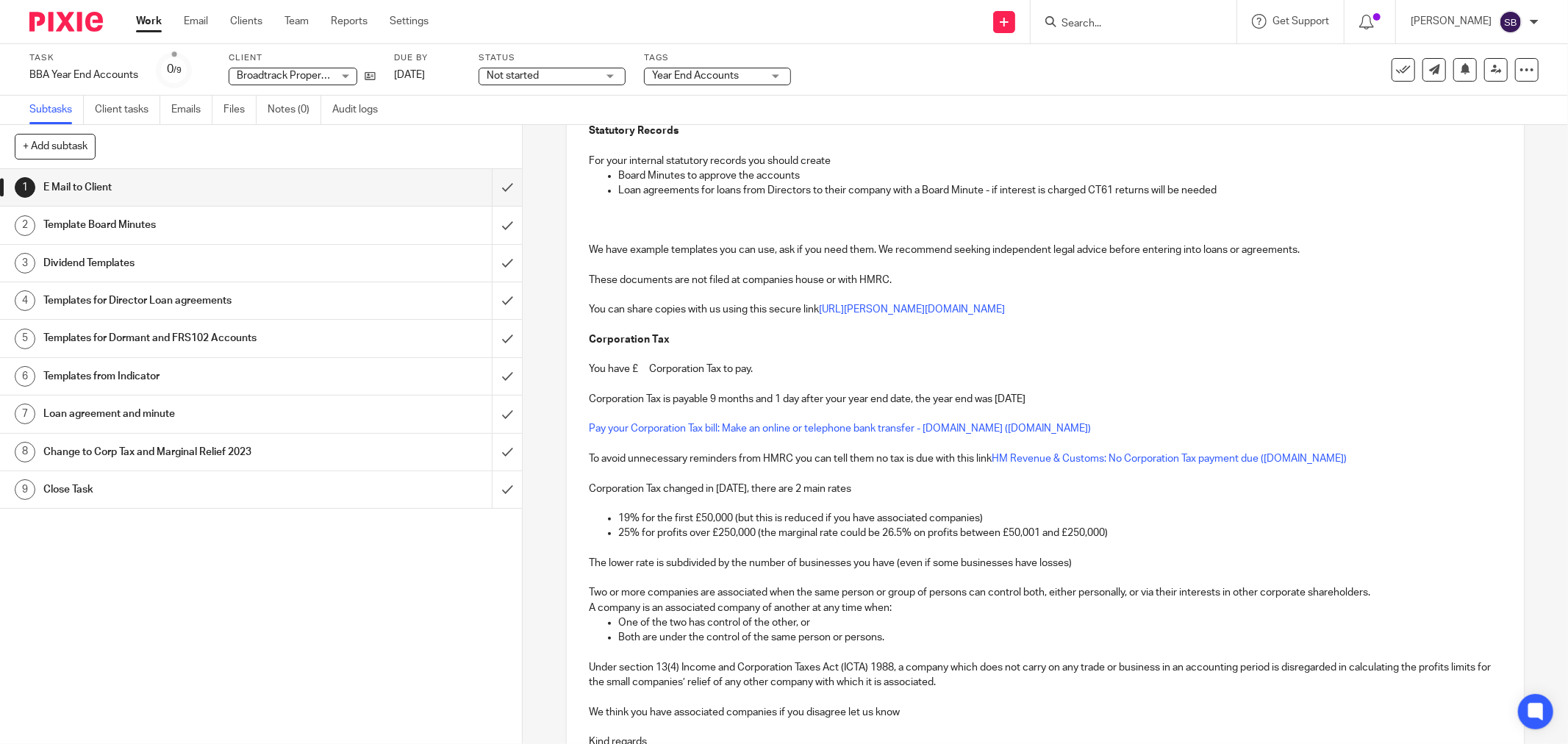
scroll to position [489, 0]
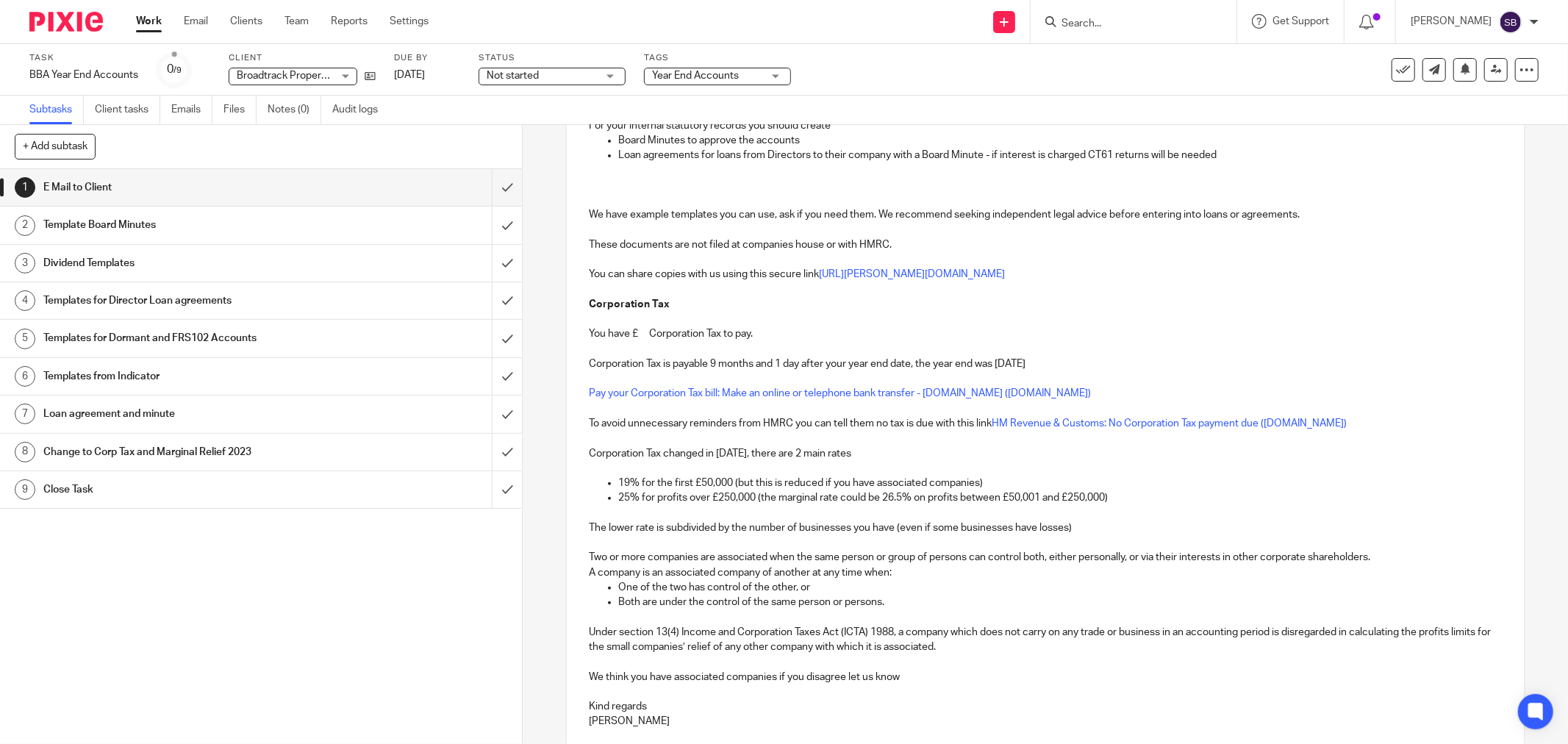
click at [642, 341] on p "You have £ Corporation Tax to pay." at bounding box center [1045, 333] width 913 height 14
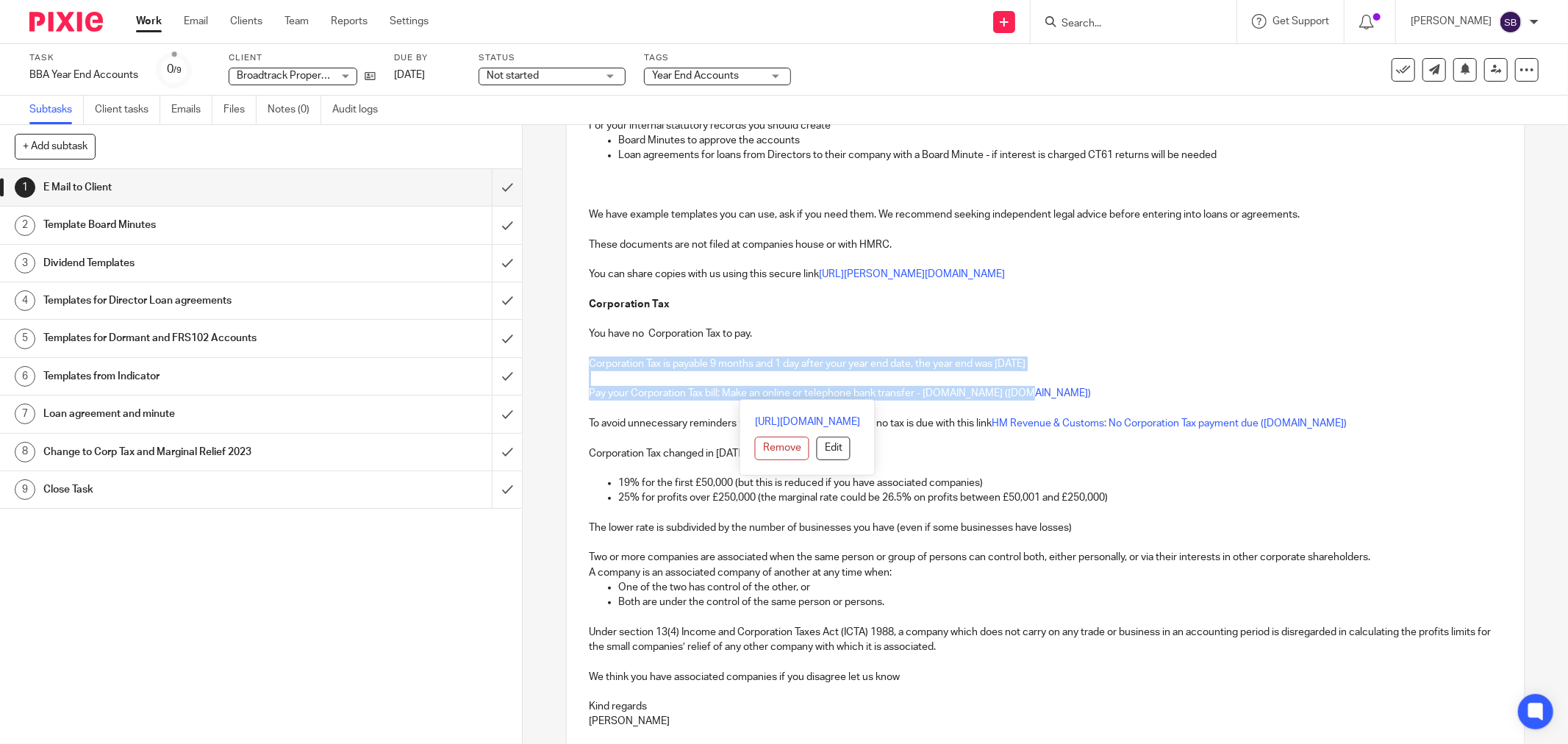
drag, startPoint x: 584, startPoint y: 364, endPoint x: 1104, endPoint y: 395, distance: 520.9
click at [1104, 395] on div "Hi John Broadtrack Properties Ltd Company Number 15502018 Year End 28 Feb 2025 …" at bounding box center [1045, 279] width 957 height 949
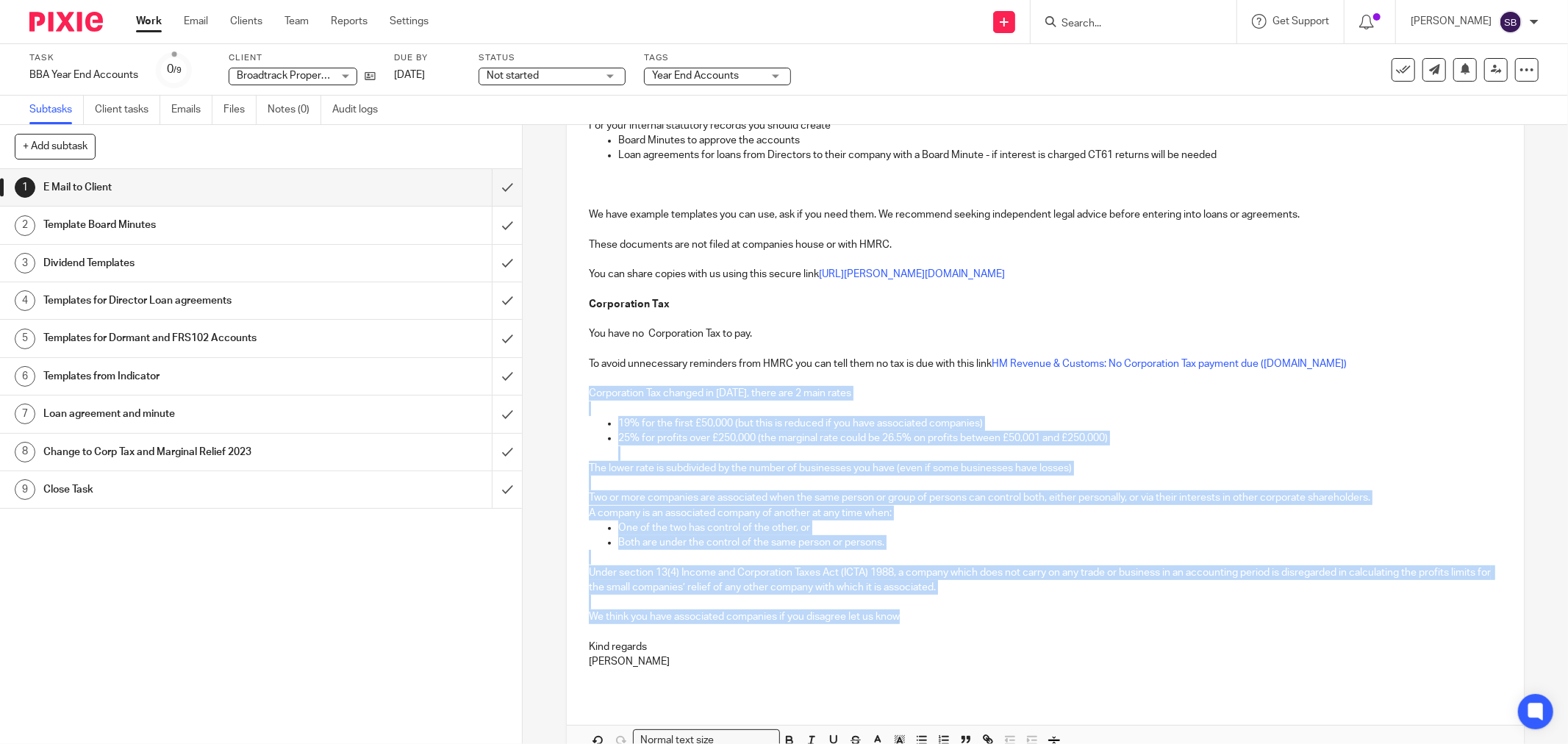
drag, startPoint x: 585, startPoint y: 391, endPoint x: 980, endPoint y: 614, distance: 453.6
click at [980, 614] on div "Hi John Broadtrack Properties Ltd Company Number 15502018 Year End 28 Feb 2025 …" at bounding box center [1045, 250] width 957 height 889
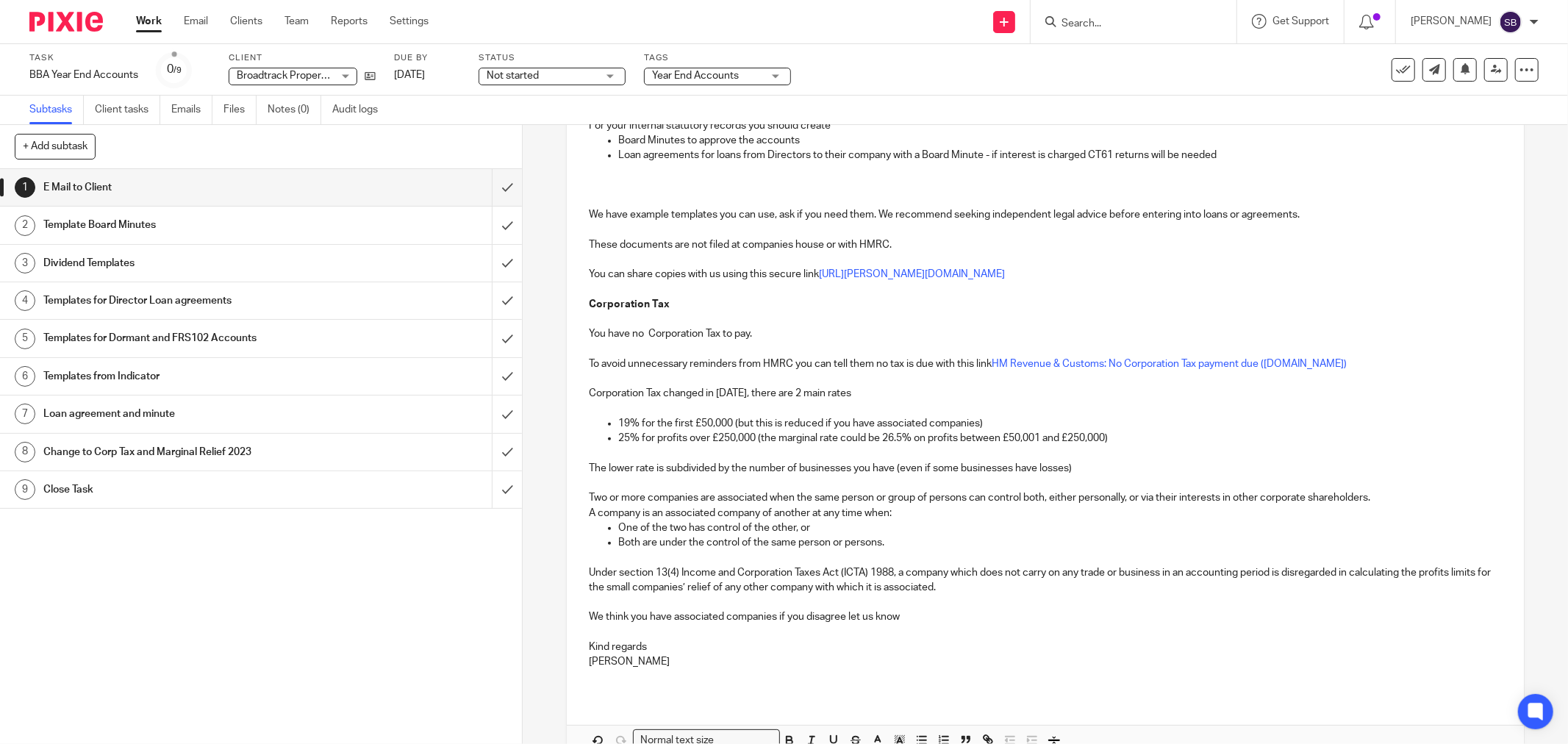
scroll to position [430, 0]
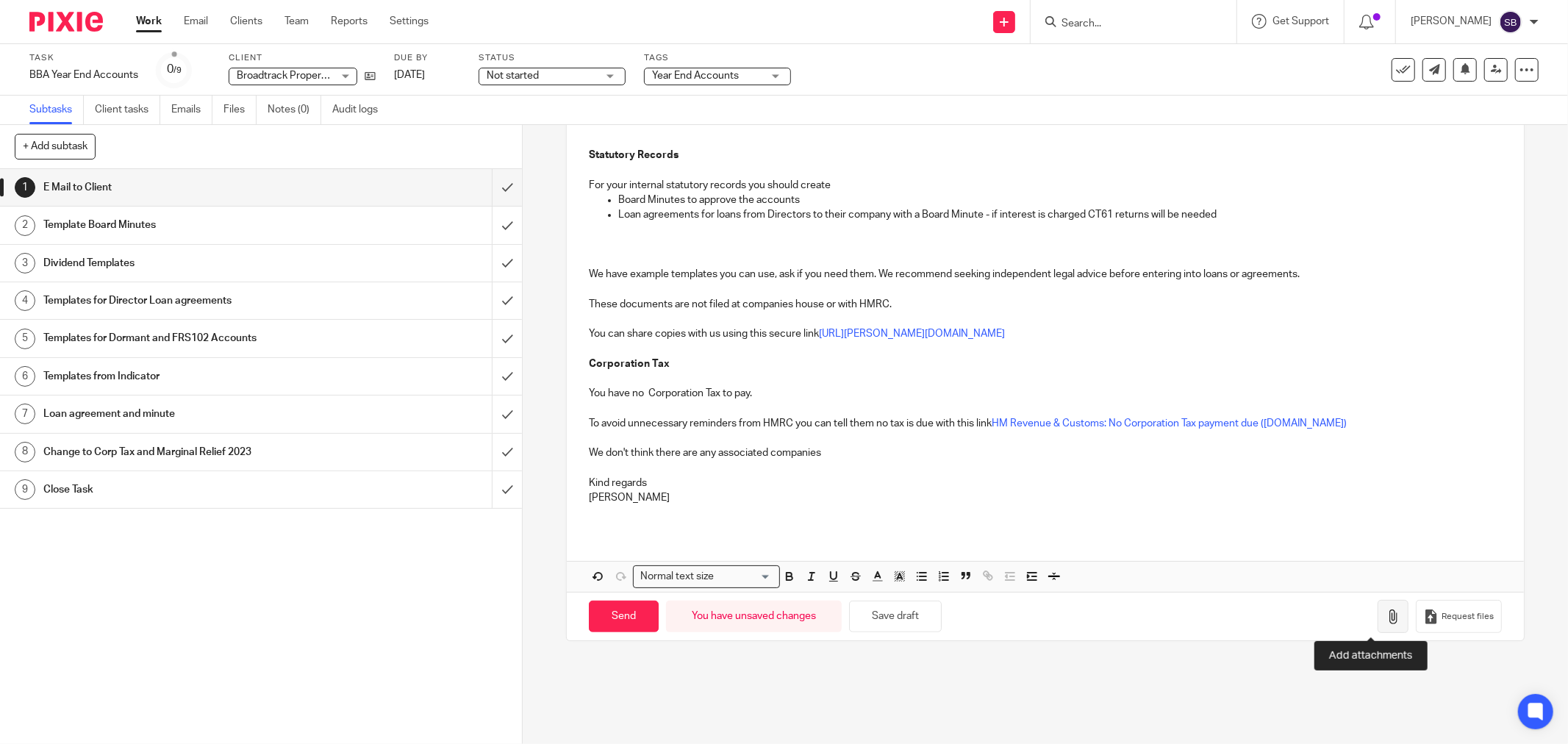
click at [1386, 615] on icon "button" at bounding box center [1392, 616] width 14 height 14
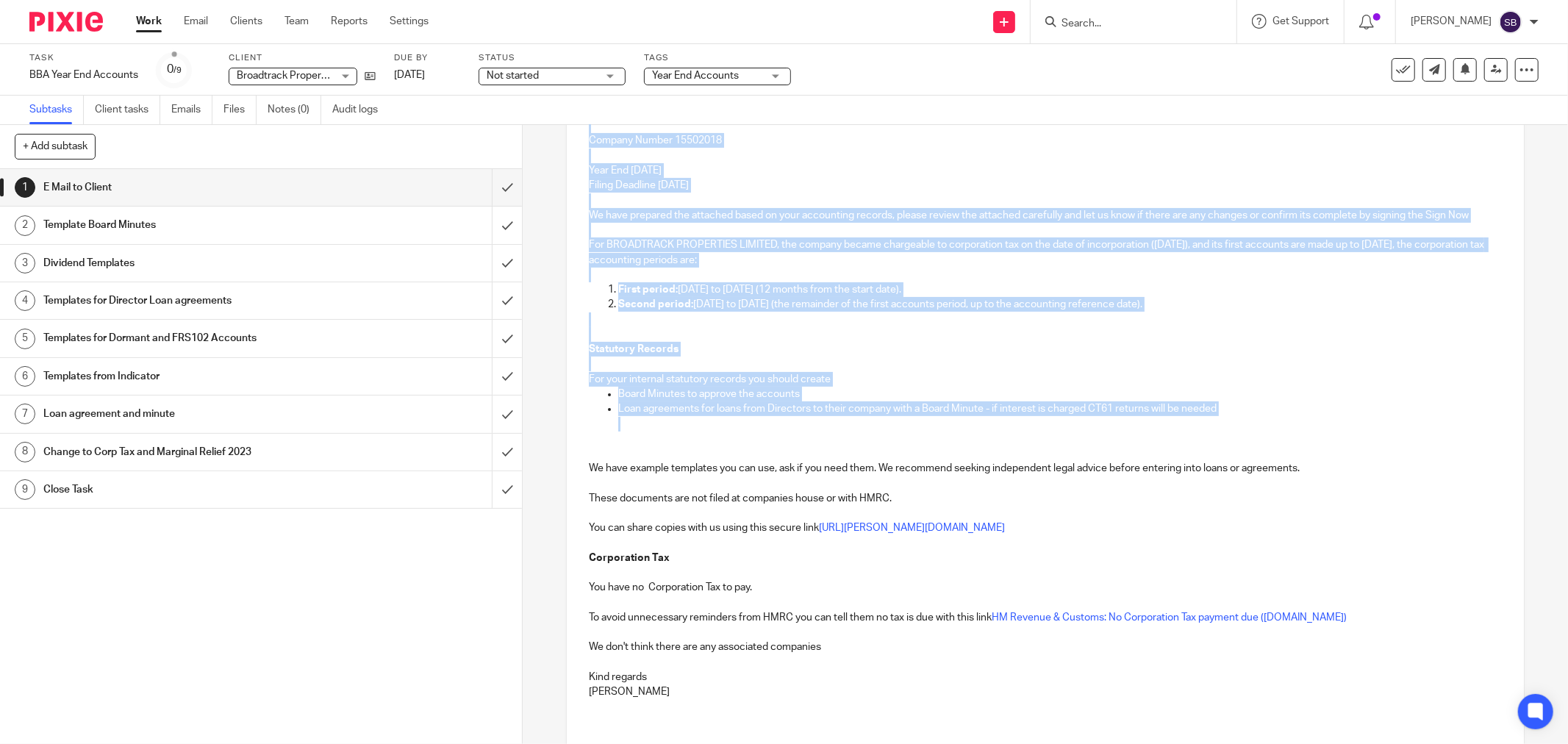
scroll to position [326, 0]
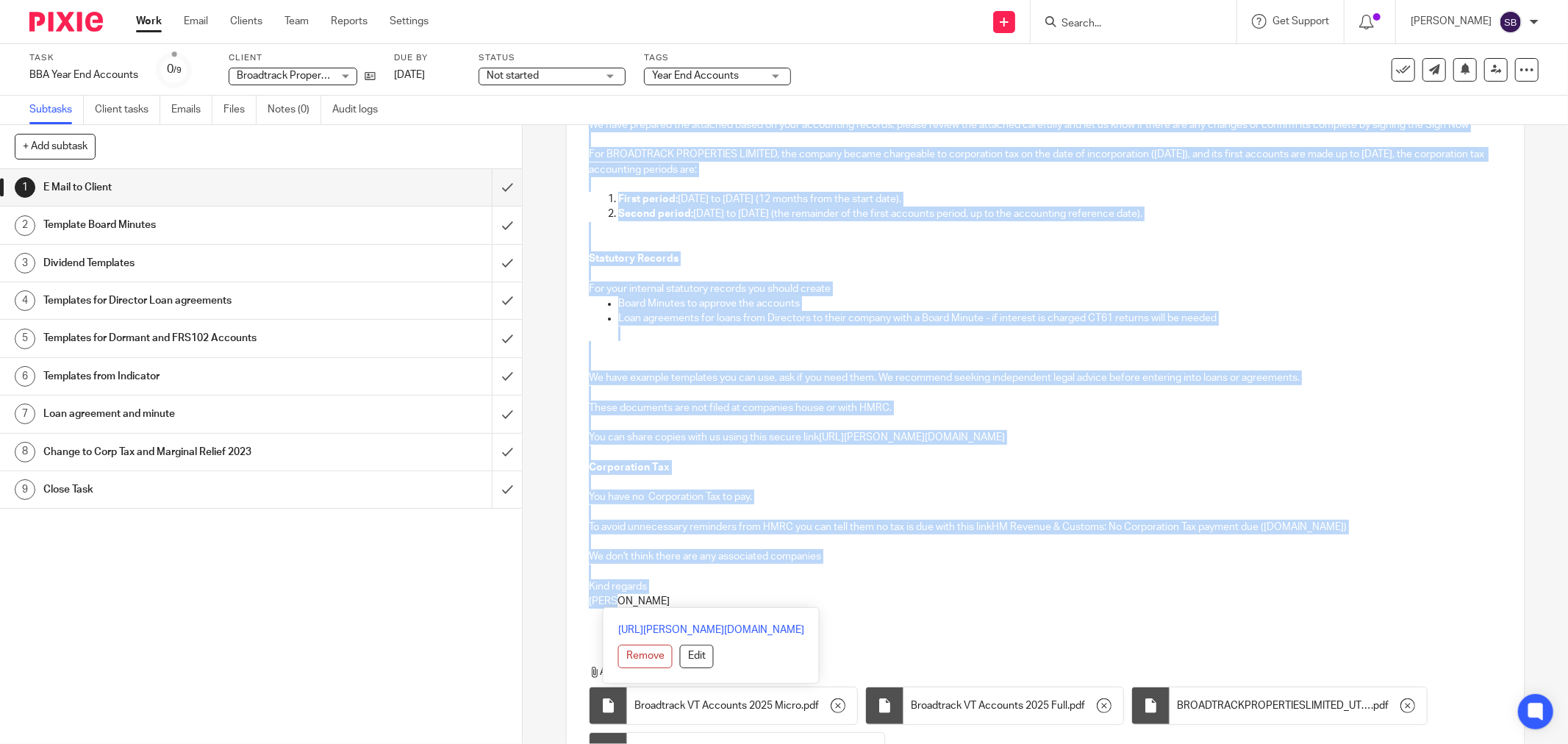
drag, startPoint x: 581, startPoint y: 315, endPoint x: 791, endPoint y: 606, distance: 358.9
click at [791, 606] on div "Hi John Broadtrack Properties Ltd Company Number 15502018 Year End 28 Feb 2025 …" at bounding box center [1045, 301] width 957 height 666
copy div "Hi John Broadtrack Properties Ltd Company Number 15502018 Year End 28 Feb 2025 …"
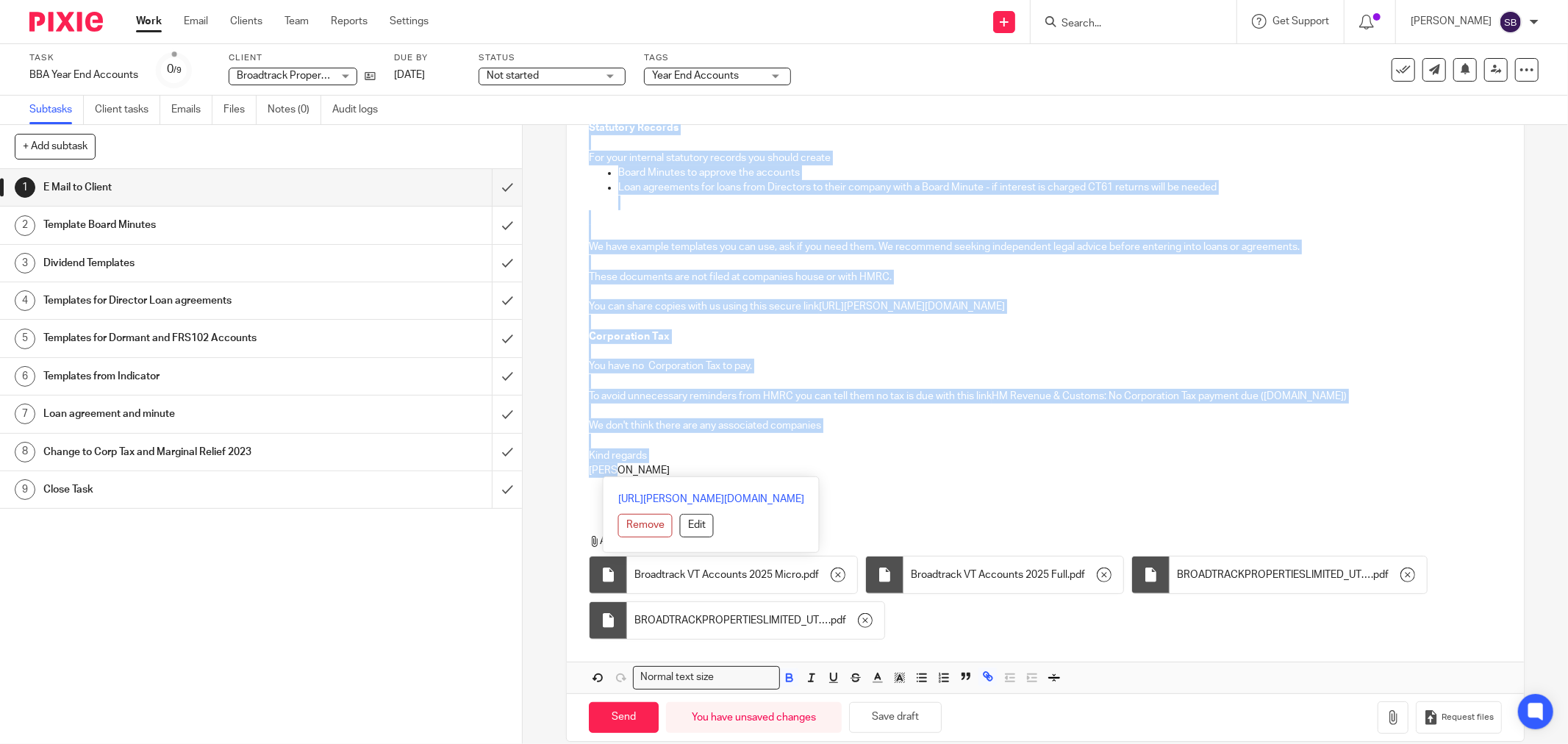
scroll to position [479, 0]
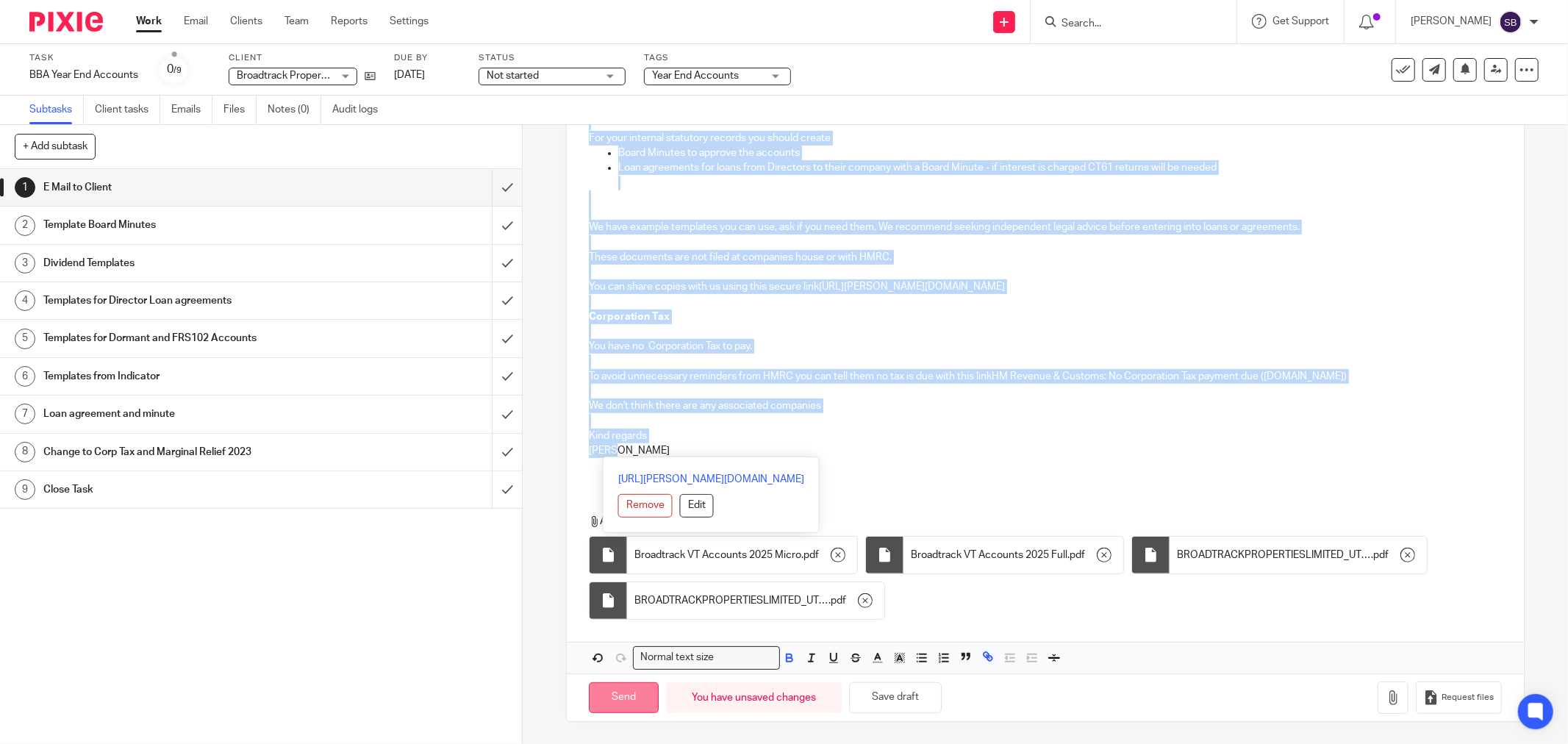
click at [626, 709] on input "Send" at bounding box center [623, 697] width 70 height 31
type input "Sent"
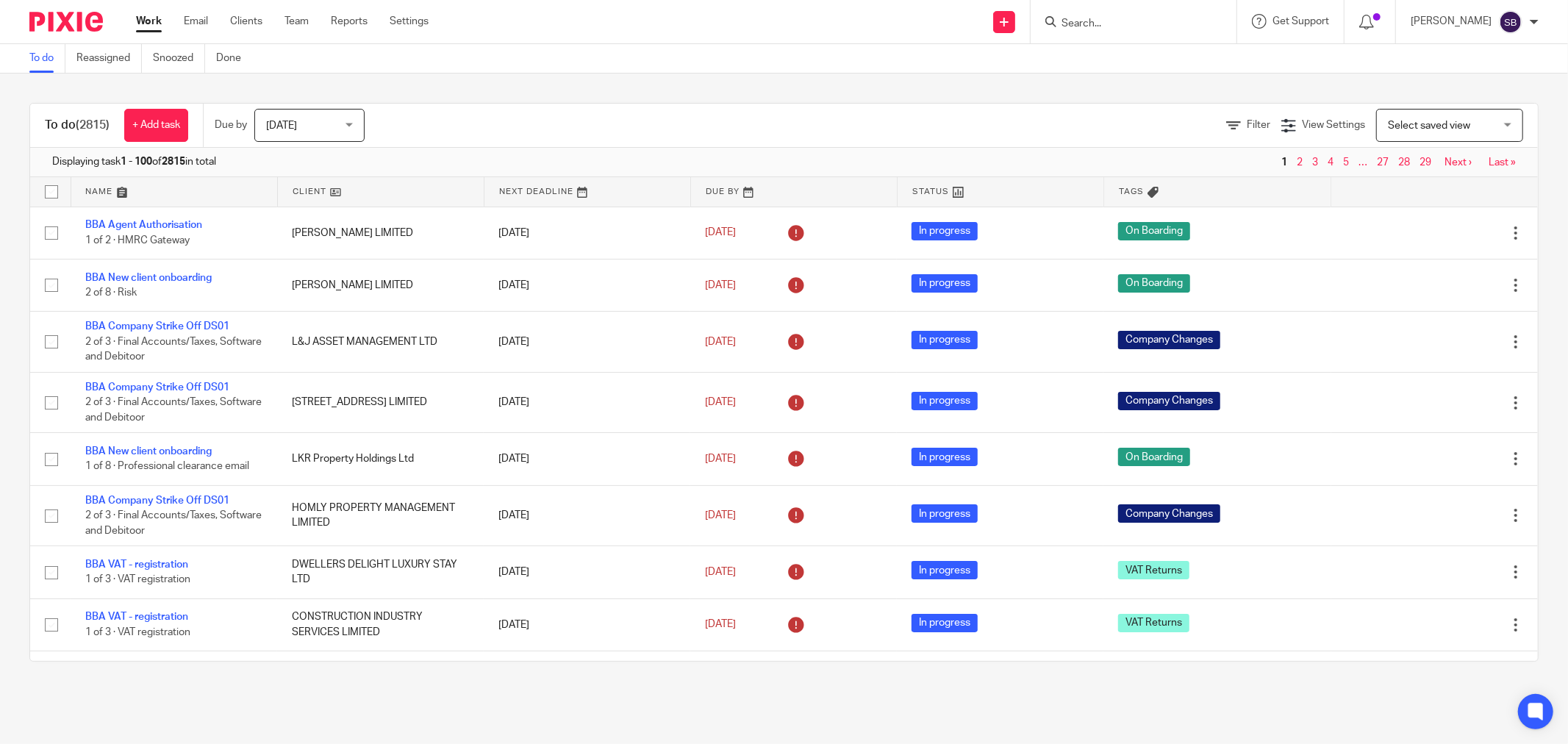
click at [1127, 26] on input "Search" at bounding box center [1126, 24] width 133 height 13
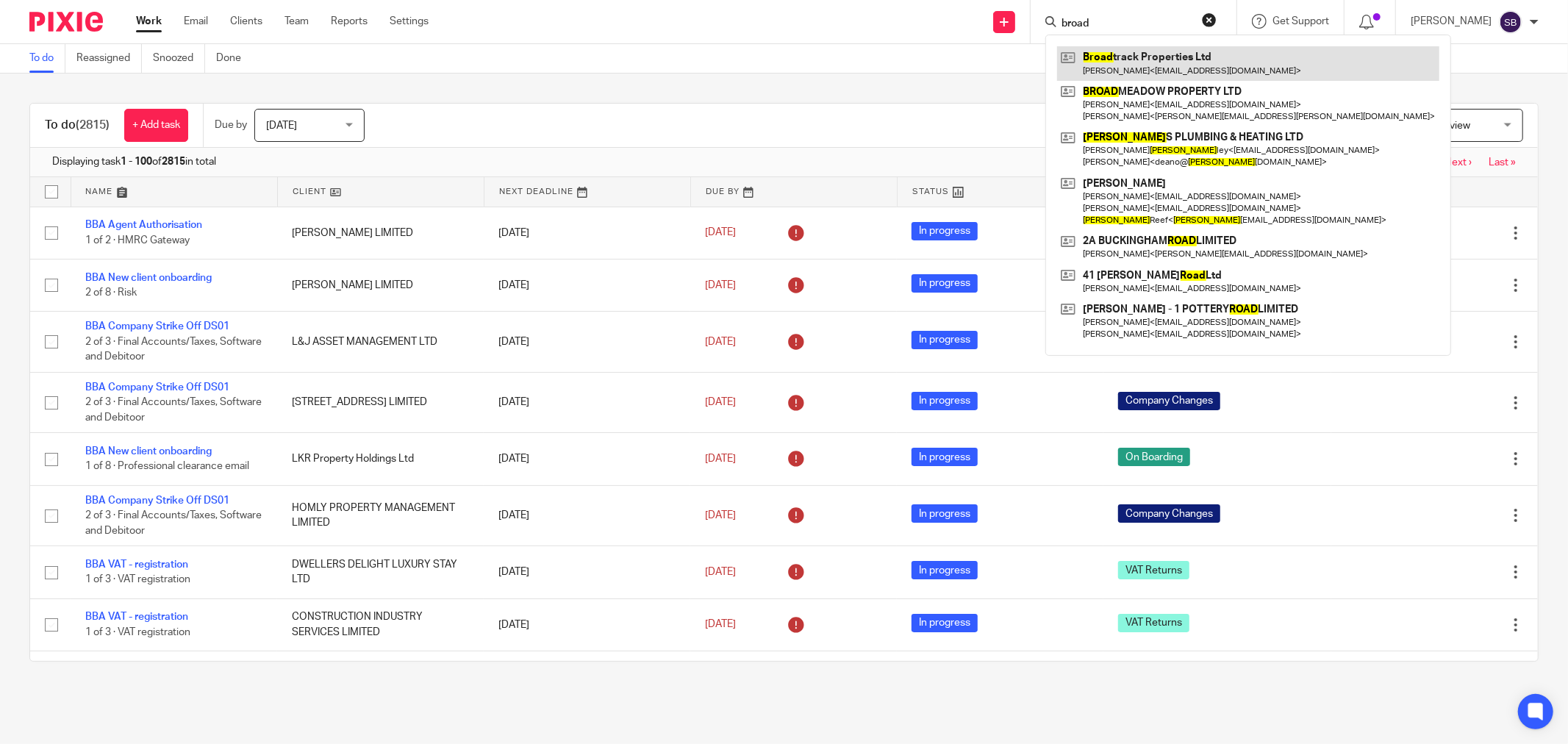
type input "broad"
click at [1167, 69] on link at bounding box center [1248, 63] width 383 height 33
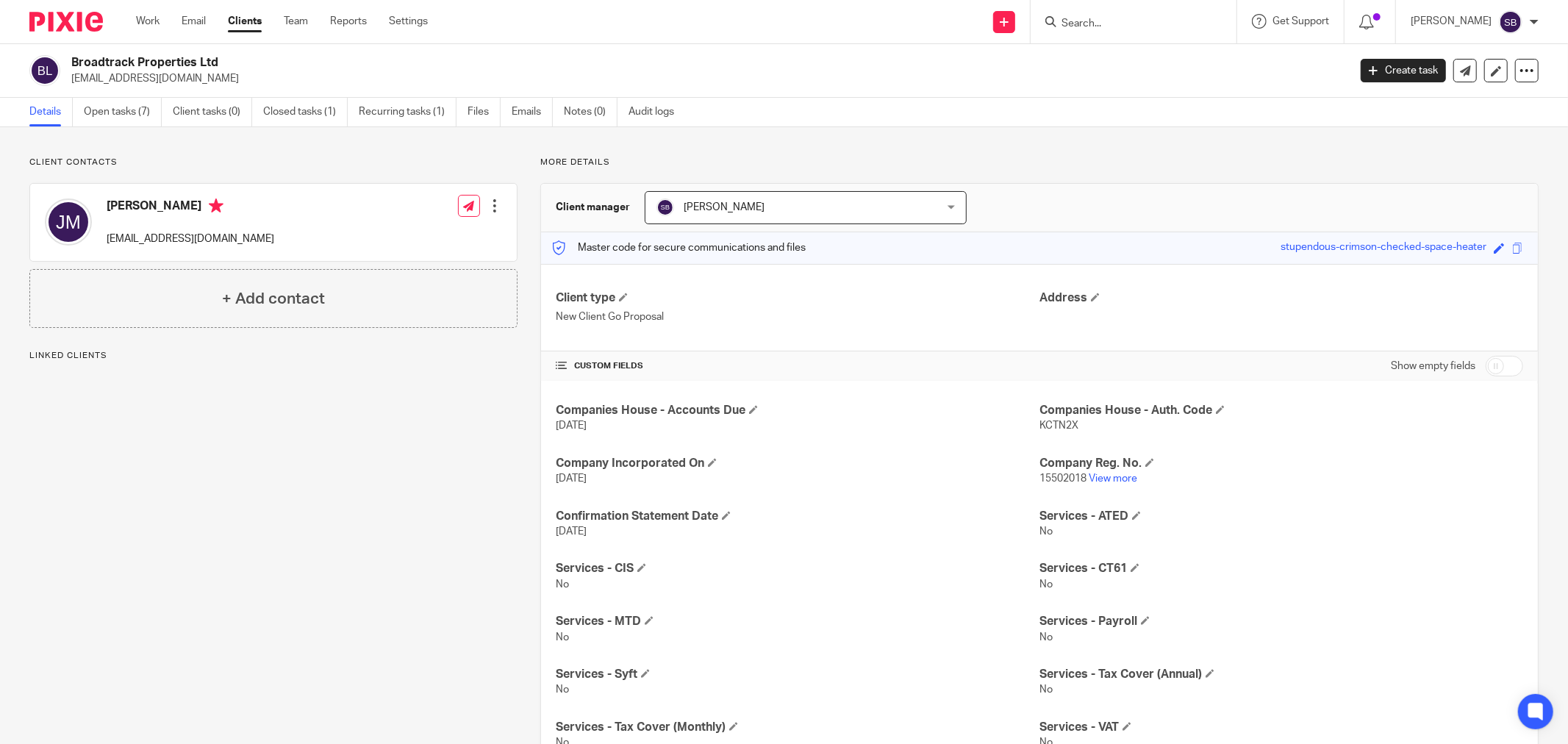
drag, startPoint x: 67, startPoint y: 82, endPoint x: 226, endPoint y: 83, distance: 159.0
click at [226, 83] on div "Broadtrack Properties Ltd jmability@gmail.com" at bounding box center [684, 71] width 1309 height 31
copy p "[EMAIL_ADDRESS][DOMAIN_NAME]"
